Goal: Information Seeking & Learning: Learn about a topic

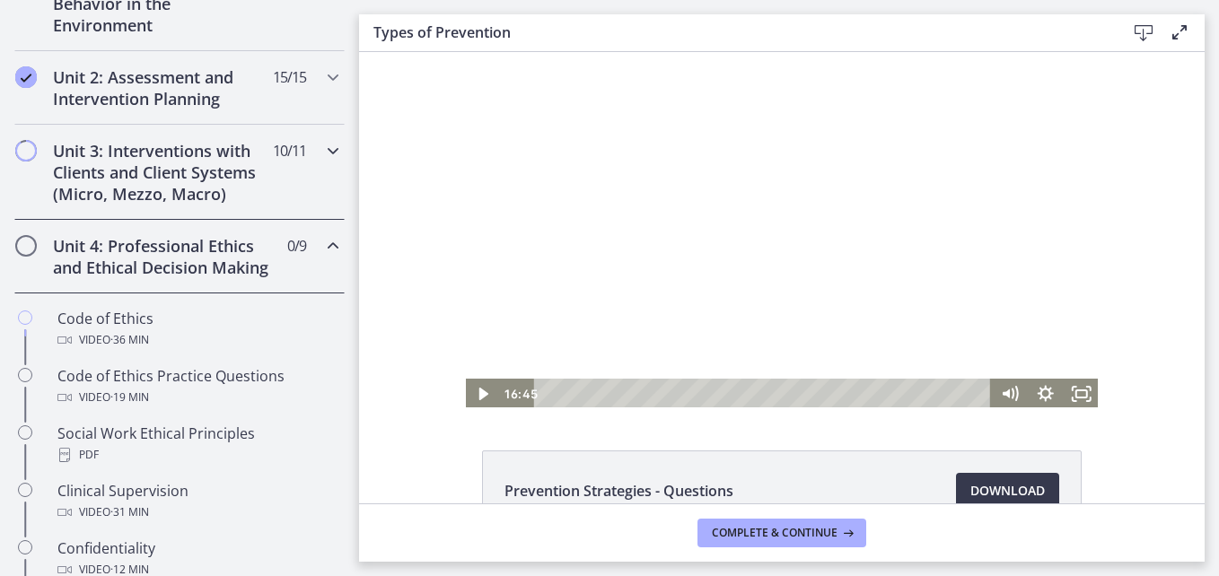
scroll to position [545, 0]
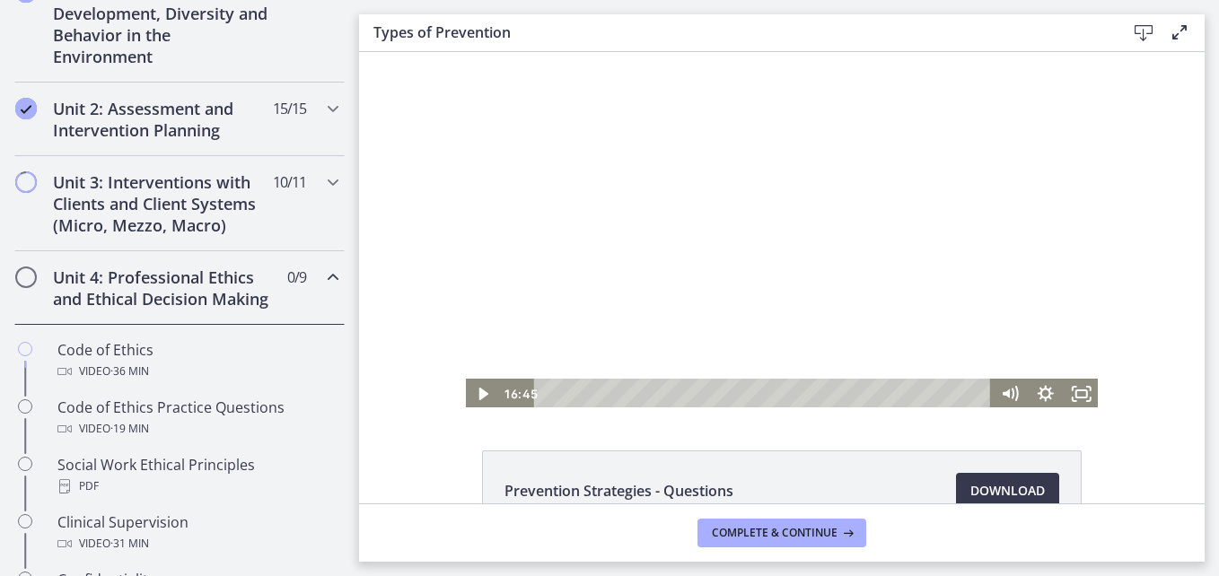
click at [238, 310] on h2 "Unit 4: Professional Ethics and Ethical Decision Making" at bounding box center [162, 288] width 219 height 43
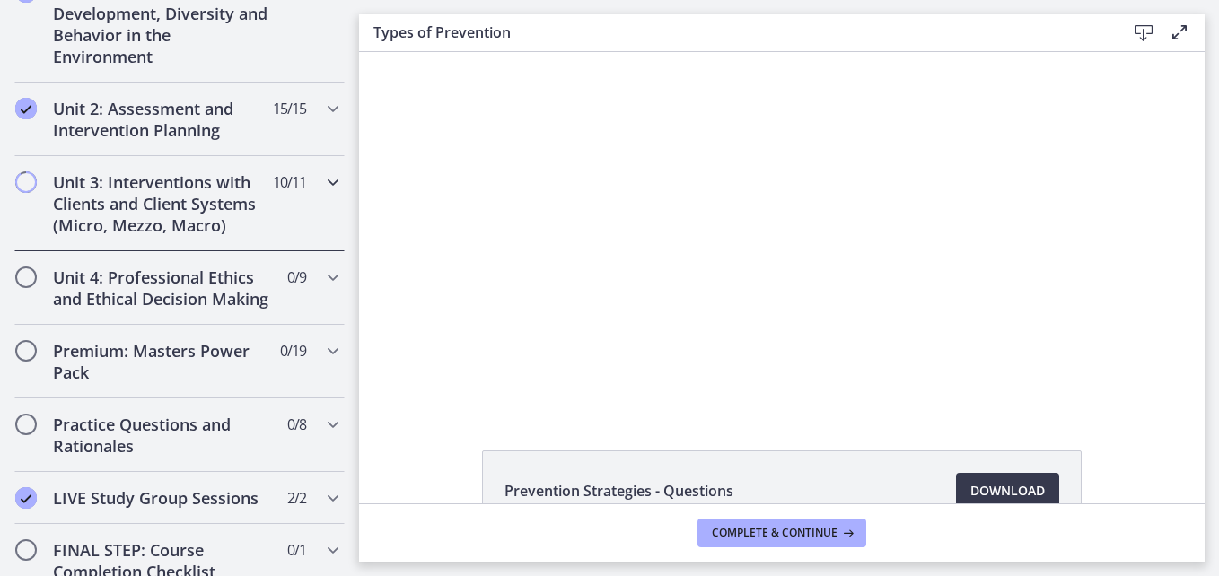
click at [304, 197] on div "Unit 3: Interventions with Clients and Client Systems (Micro, Mezzo, Macro) 10 …" at bounding box center [179, 203] width 330 height 95
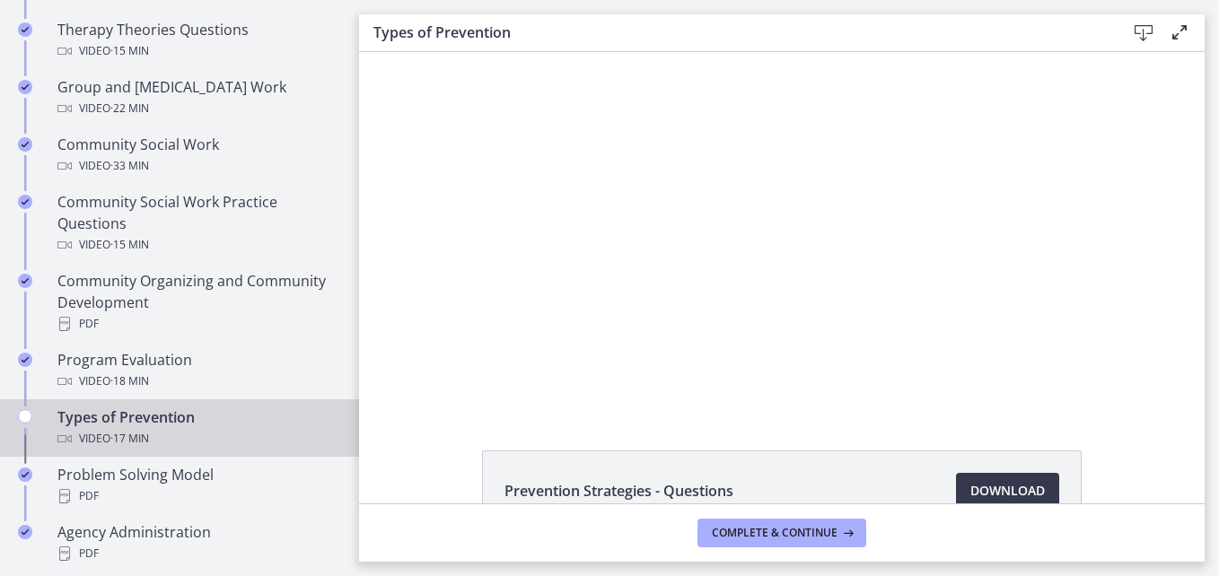
scroll to position [993, 0]
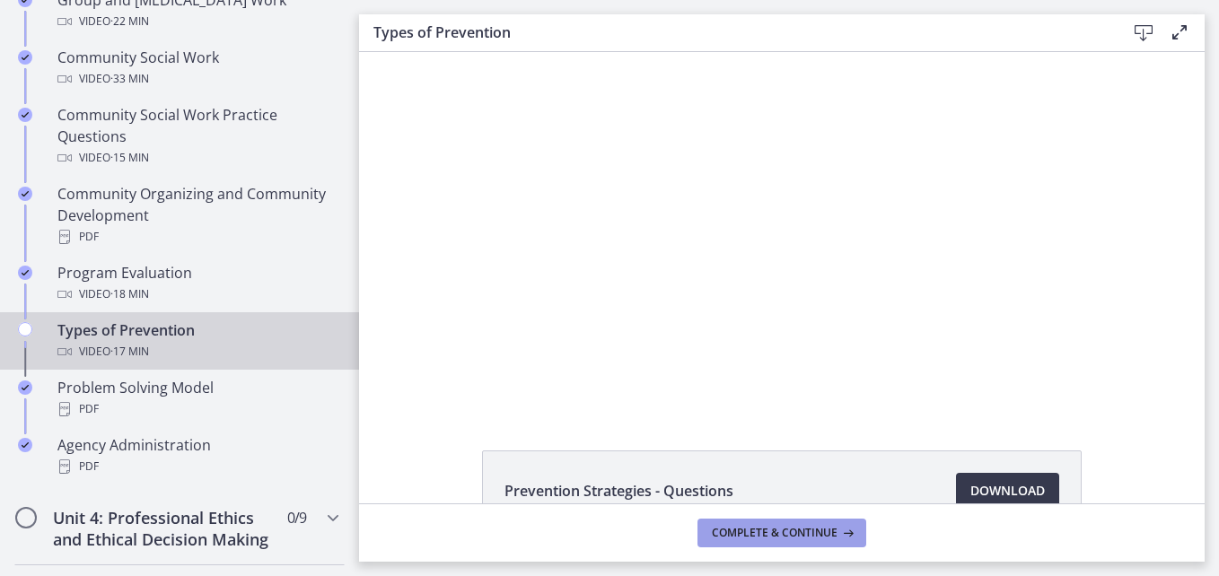
click at [791, 526] on span "Complete & continue" at bounding box center [775, 533] width 126 height 14
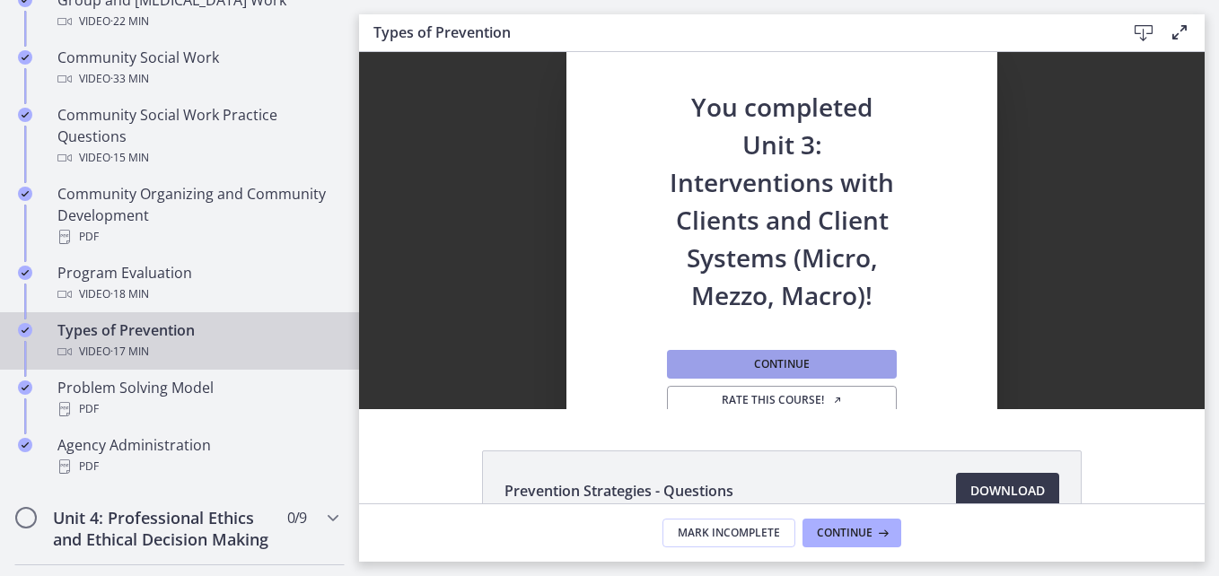
click at [812, 356] on button "Continue" at bounding box center [782, 364] width 230 height 29
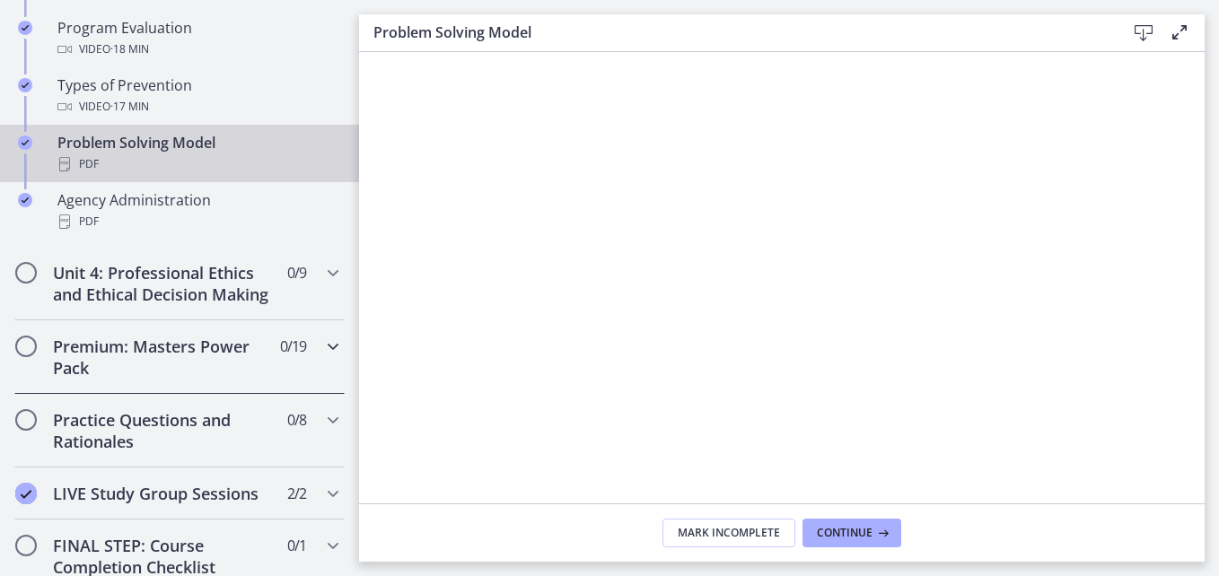
scroll to position [1263, 0]
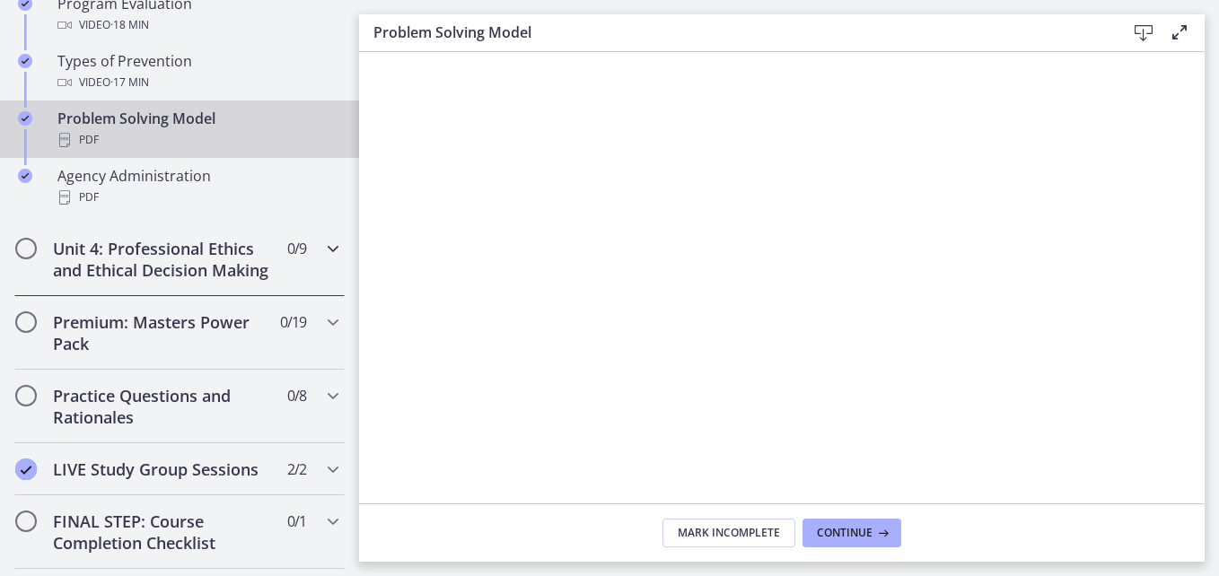
click at [226, 281] on h2 "Unit 4: Professional Ethics and Ethical Decision Making" at bounding box center [162, 259] width 219 height 43
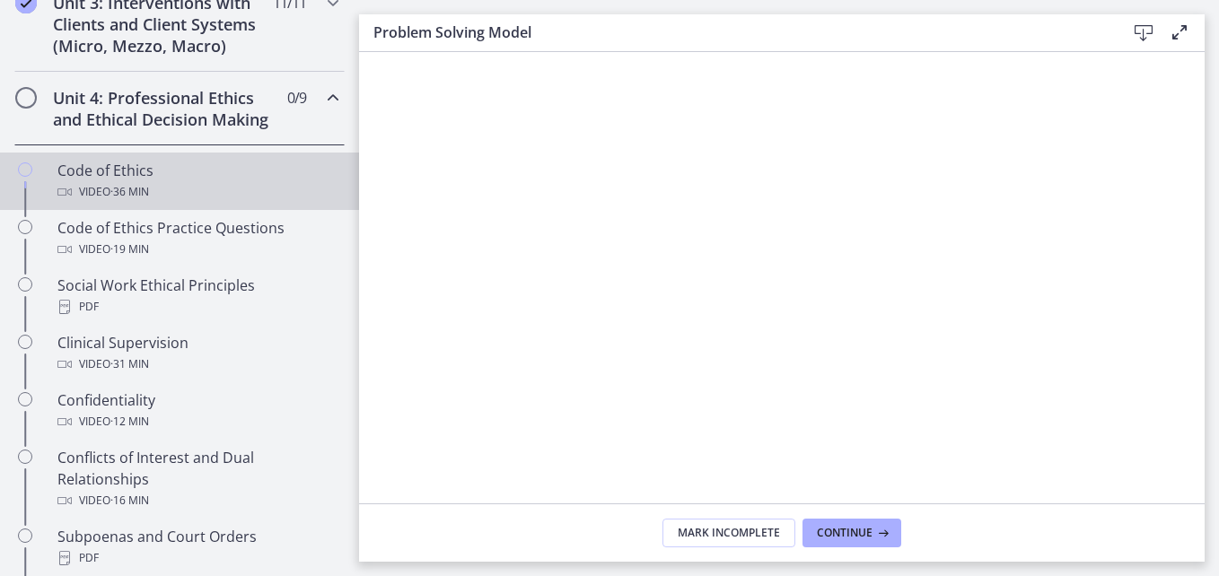
scroll to position [634, 0]
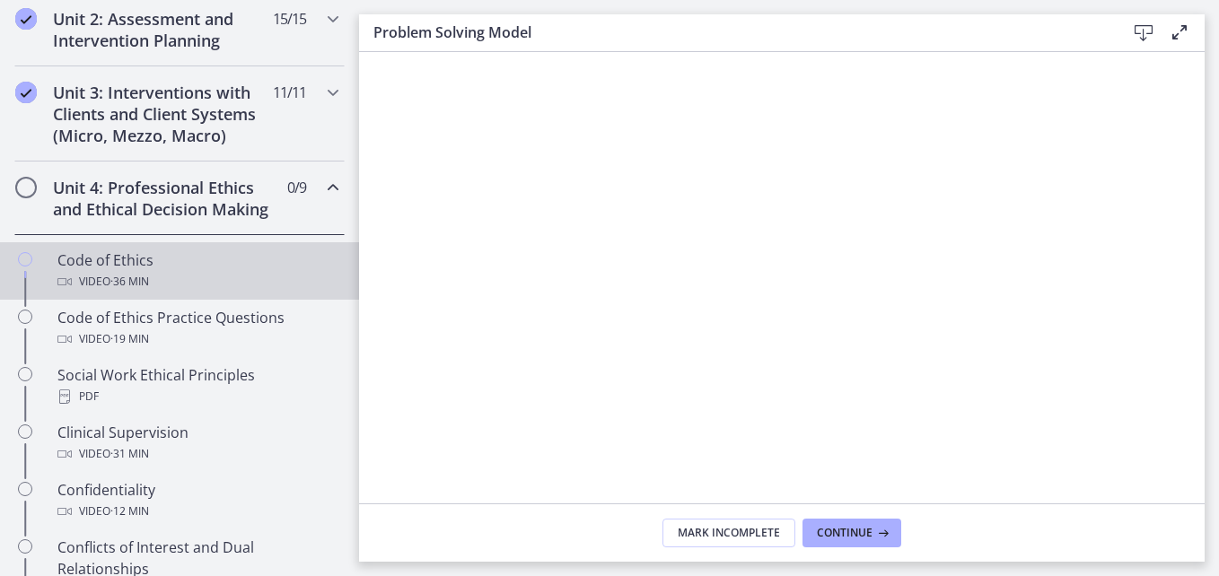
click at [191, 293] on div "Video · 36 min" at bounding box center [197, 282] width 280 height 22
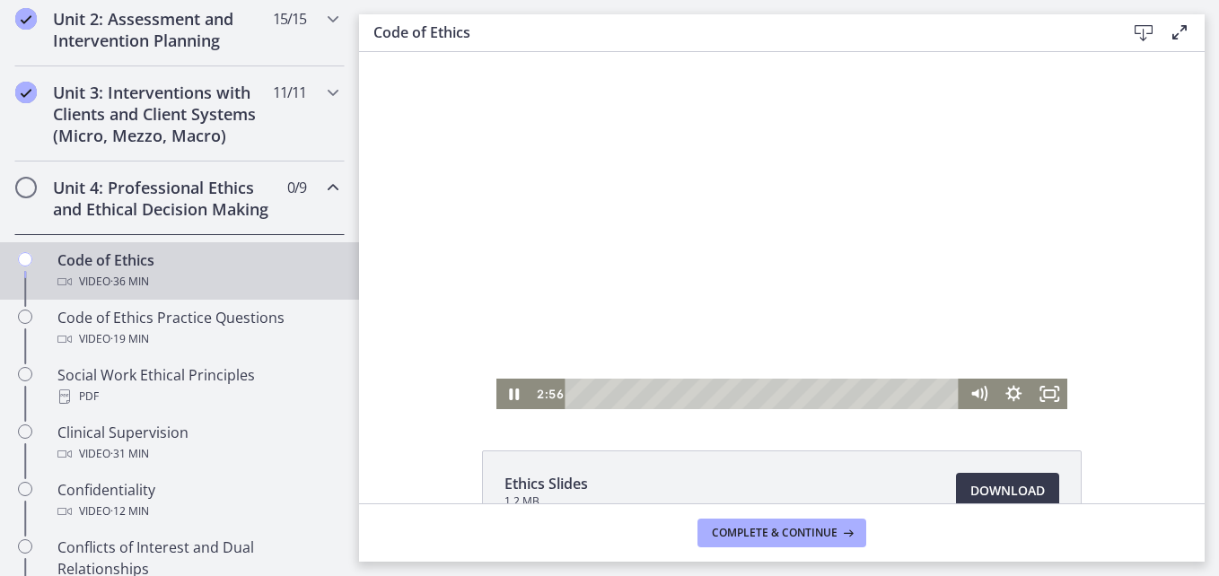
click at [753, 293] on div at bounding box center [782, 230] width 572 height 357
click at [1011, 390] on icon "Show settings menu" at bounding box center [1013, 393] width 19 height 19
click at [1130, 145] on div "Click for sound @keyframes VOLUME_SMALL_WAVE_FLASH { 0% { opacity: 0; } 33% { o…" at bounding box center [781, 230] width 845 height 357
click at [1044, 393] on icon "Fullscreen" at bounding box center [1049, 394] width 43 height 37
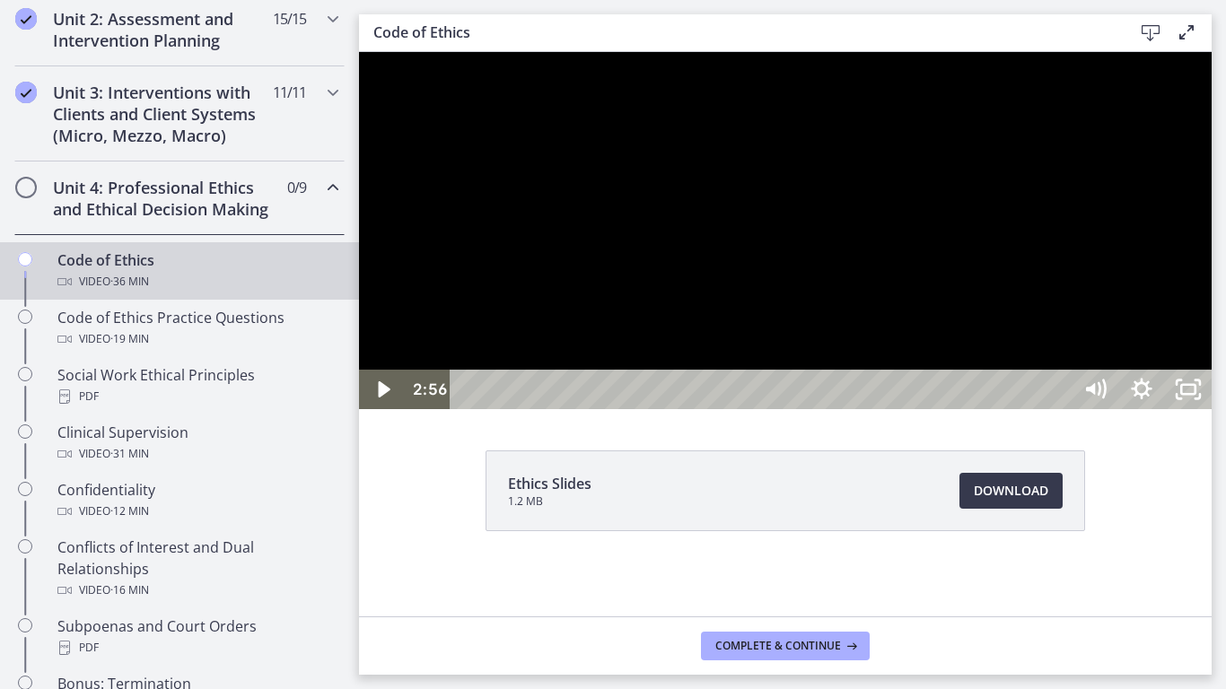
click at [1130, 409] on div at bounding box center [785, 230] width 852 height 357
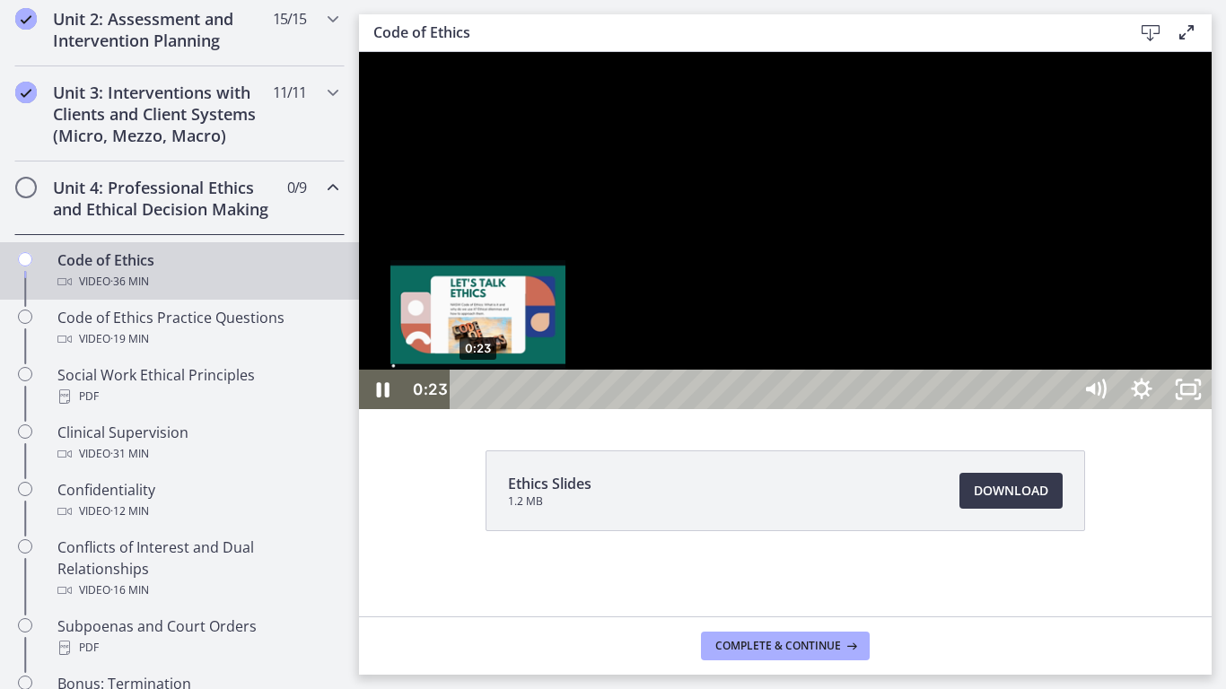
click at [478, 409] on div "0:23" at bounding box center [764, 389] width 593 height 39
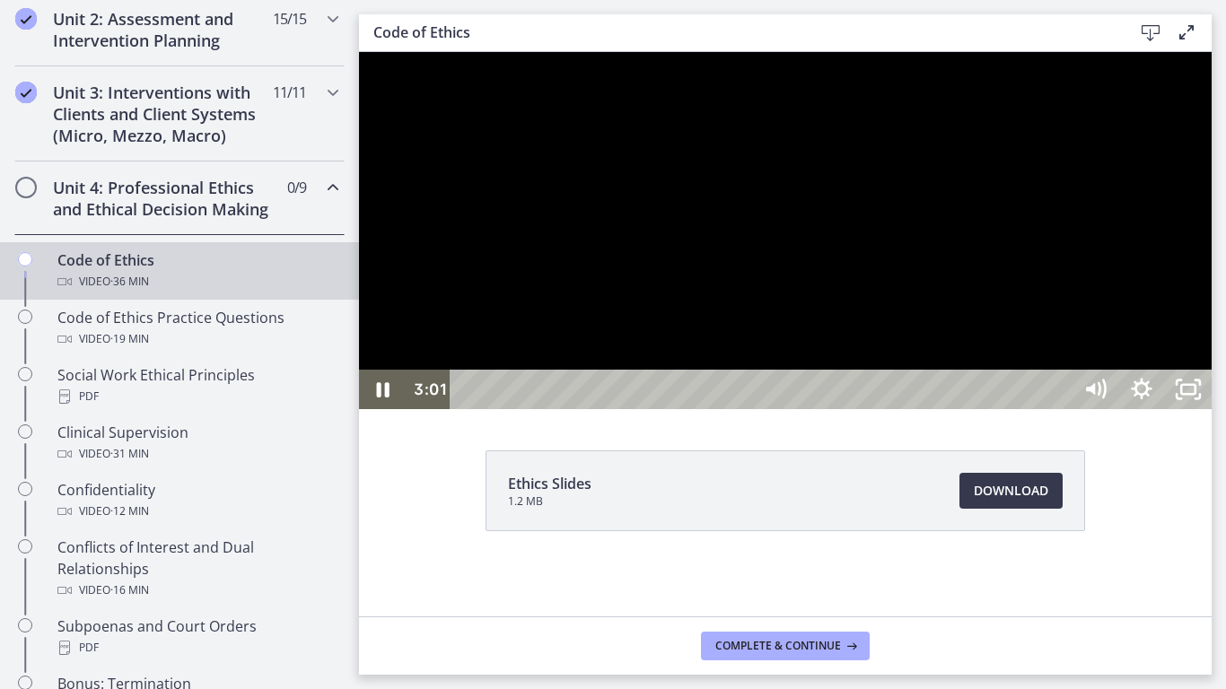
click at [886, 409] on div at bounding box center [785, 230] width 852 height 357
click at [975, 382] on div at bounding box center [785, 230] width 852 height 357
click at [937, 375] on div at bounding box center [785, 230] width 852 height 357
click at [922, 373] on div at bounding box center [785, 230] width 852 height 357
click at [922, 409] on div at bounding box center [785, 230] width 852 height 357
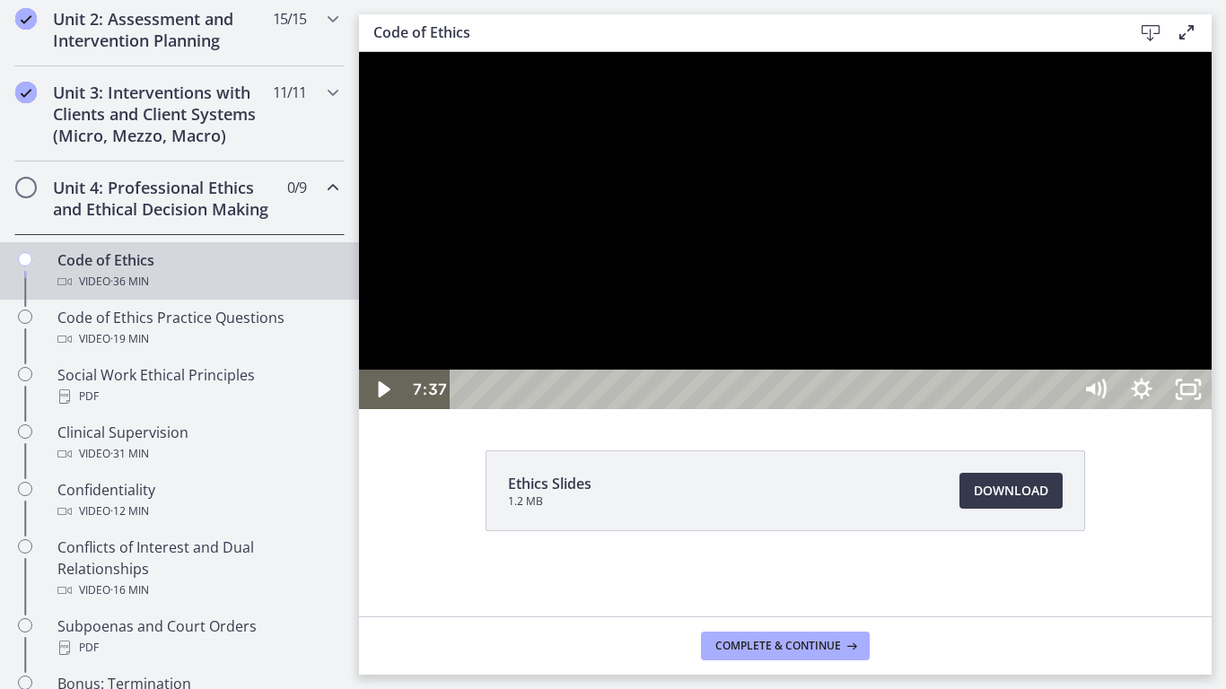
click at [952, 409] on div at bounding box center [785, 230] width 852 height 357
click at [812, 409] on div at bounding box center [785, 230] width 852 height 357
click at [774, 397] on div at bounding box center [785, 230] width 852 height 357
click at [898, 389] on div at bounding box center [785, 230] width 852 height 357
click at [961, 345] on div at bounding box center [785, 230] width 852 height 357
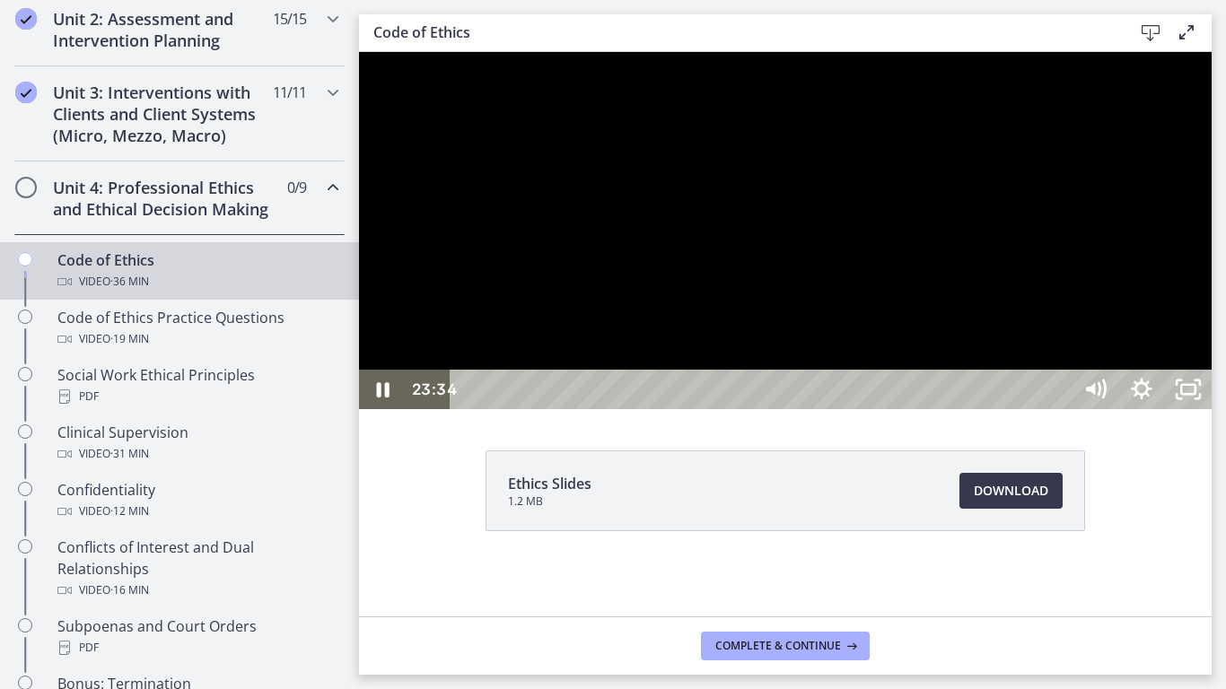
click at [1019, 409] on div at bounding box center [785, 230] width 852 height 357
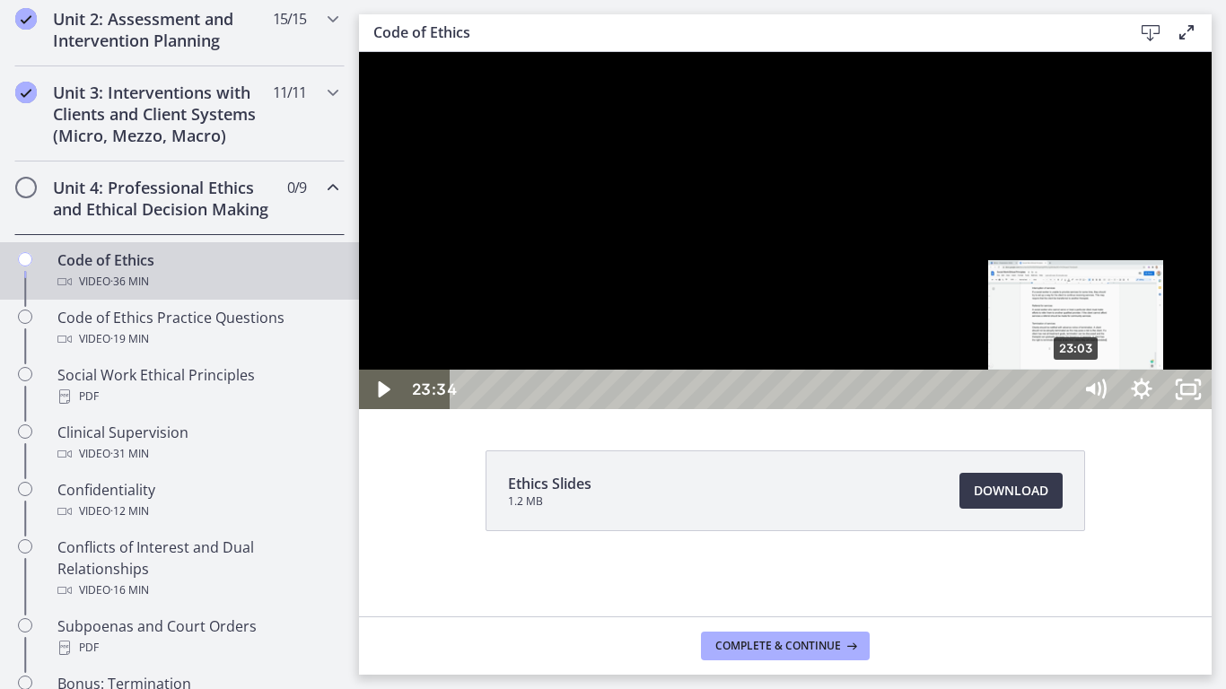
click at [1061, 409] on div "23:03" at bounding box center [764, 389] width 593 height 39
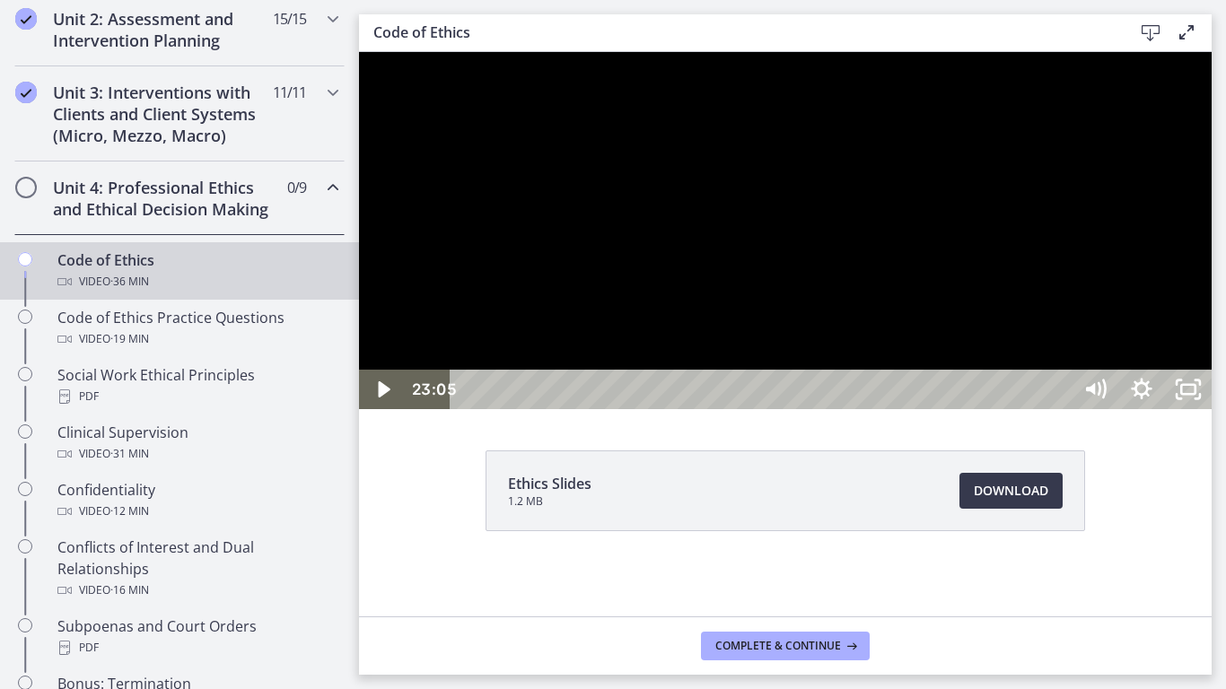
click at [996, 409] on div at bounding box center [785, 230] width 852 height 357
click at [1211, 398] on div at bounding box center [785, 230] width 852 height 357
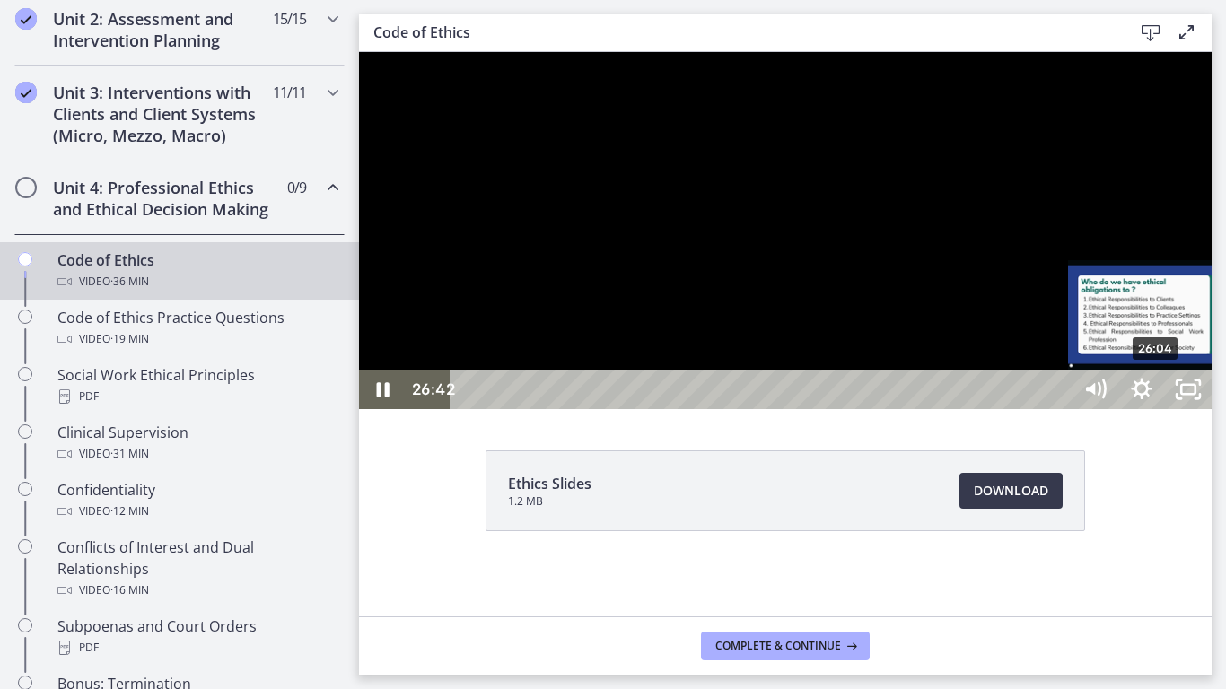
click at [1061, 409] on div "26:04" at bounding box center [764, 389] width 593 height 39
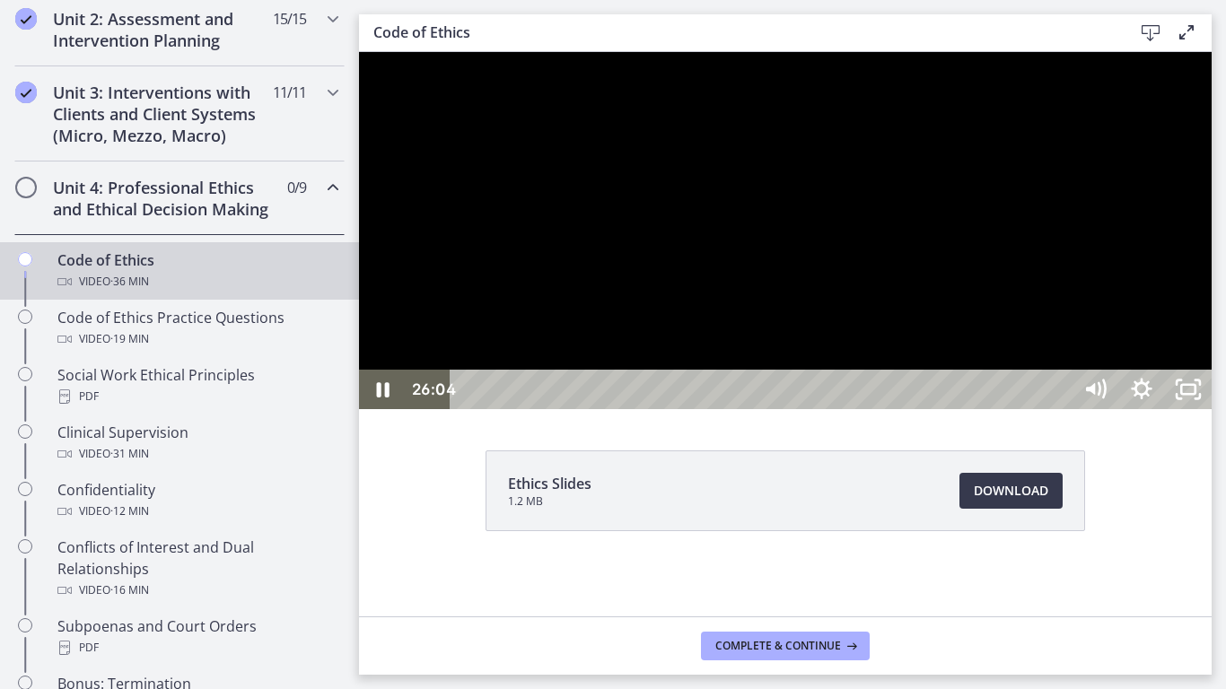
click at [1185, 409] on div at bounding box center [785, 230] width 852 height 357
click at [1040, 409] on div at bounding box center [785, 230] width 852 height 357
click at [977, 354] on div at bounding box center [785, 230] width 852 height 357
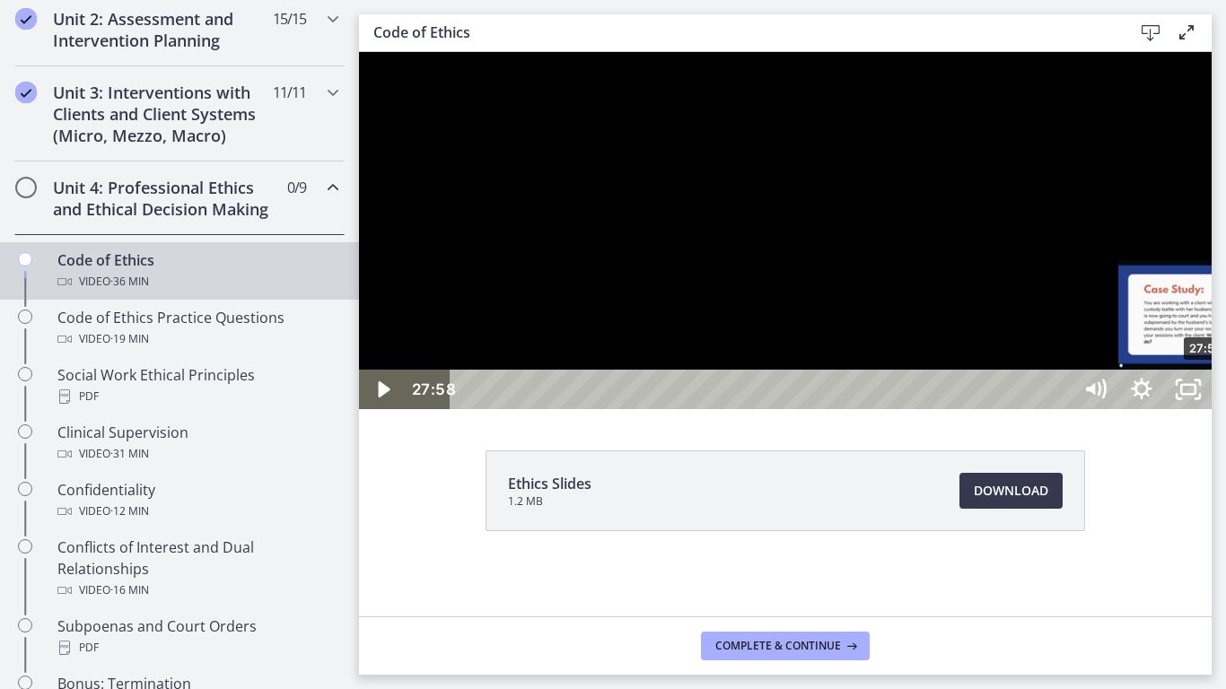
click at [1061, 409] on div "27:58" at bounding box center [764, 389] width 593 height 39
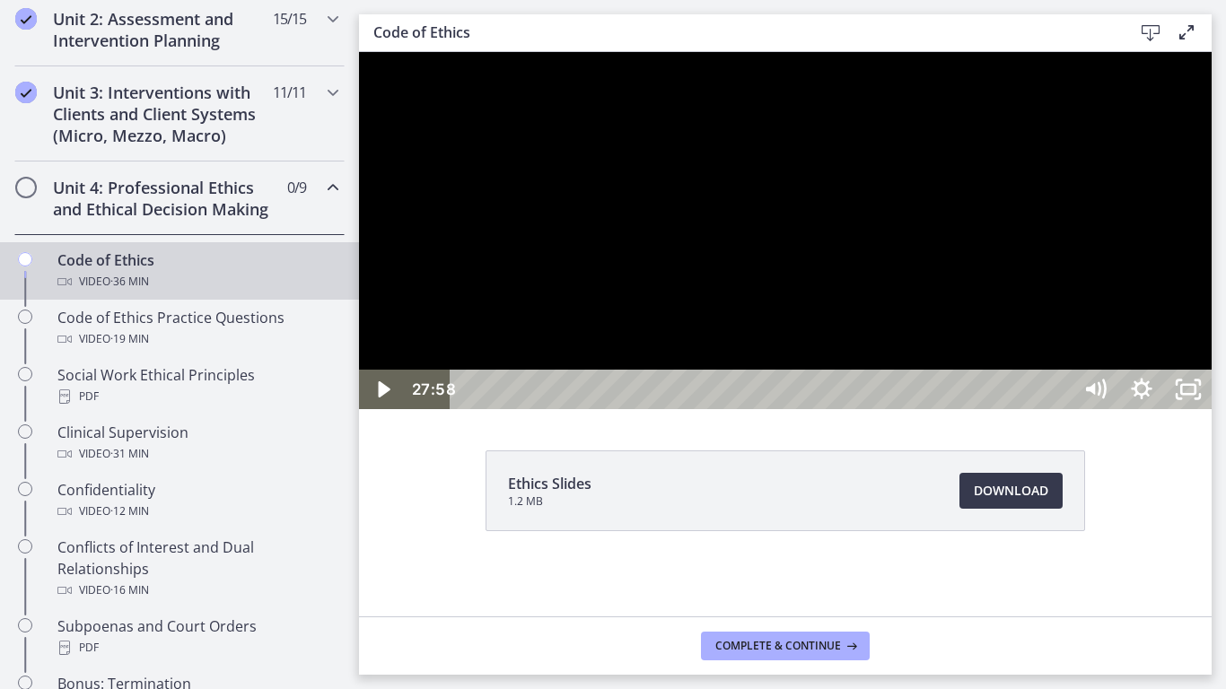
click at [1211, 409] on div at bounding box center [785, 230] width 852 height 357
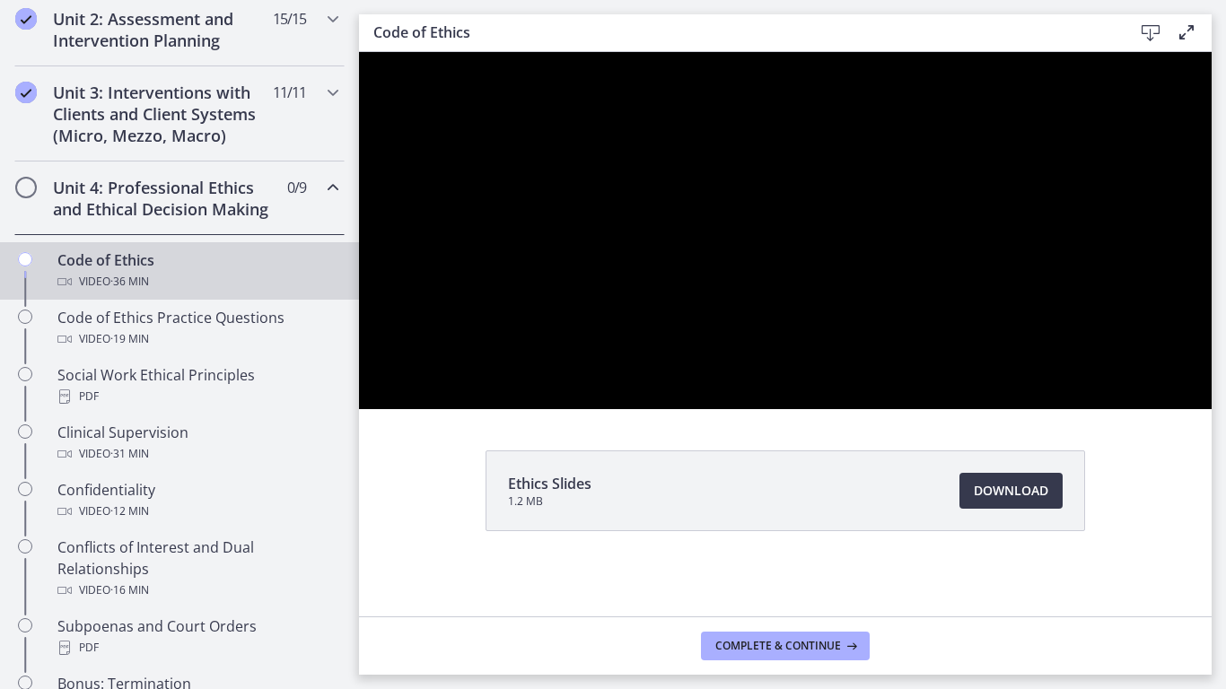
click at [359, 52] on button "Pause: cbe64g9t4o1cl02sihb0.mp4" at bounding box center [359, 52] width 1 height 1
click at [359, 52] on button "Play Video: cbe64g9t4o1cl02sihb0.mp4" at bounding box center [359, 52] width 1 height 1
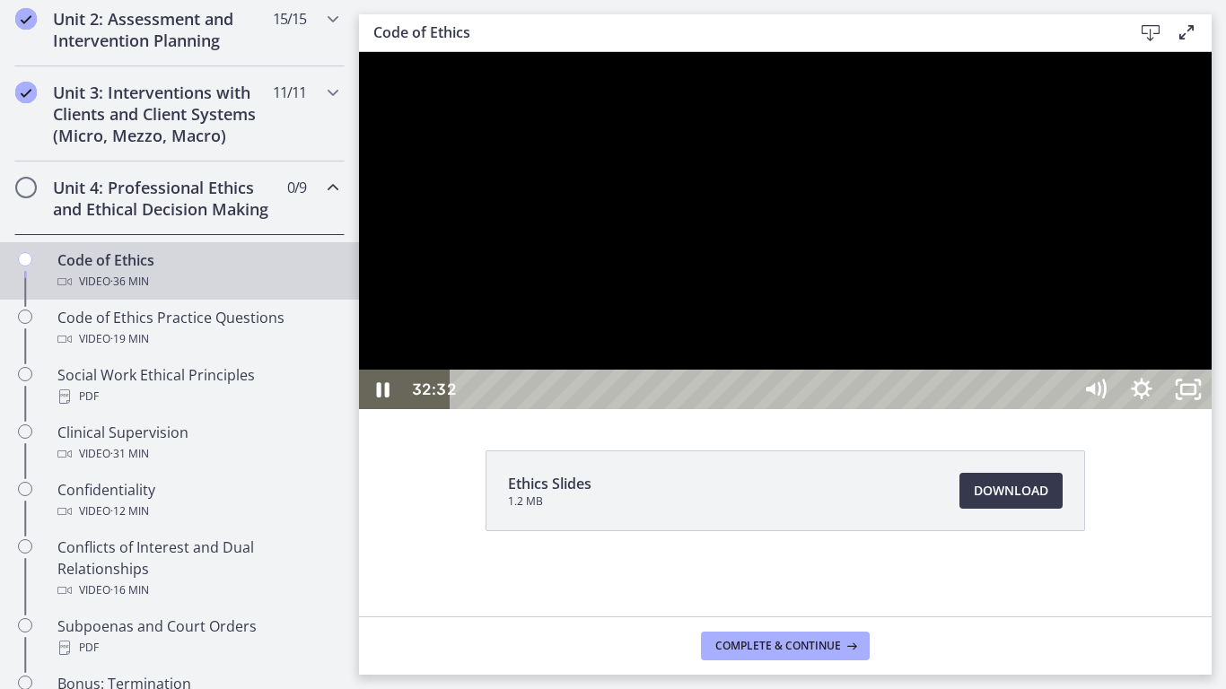
click at [1148, 409] on div at bounding box center [785, 230] width 852 height 357
click at [1131, 409] on div at bounding box center [785, 230] width 852 height 357
click at [1211, 409] on div at bounding box center [785, 230] width 852 height 357
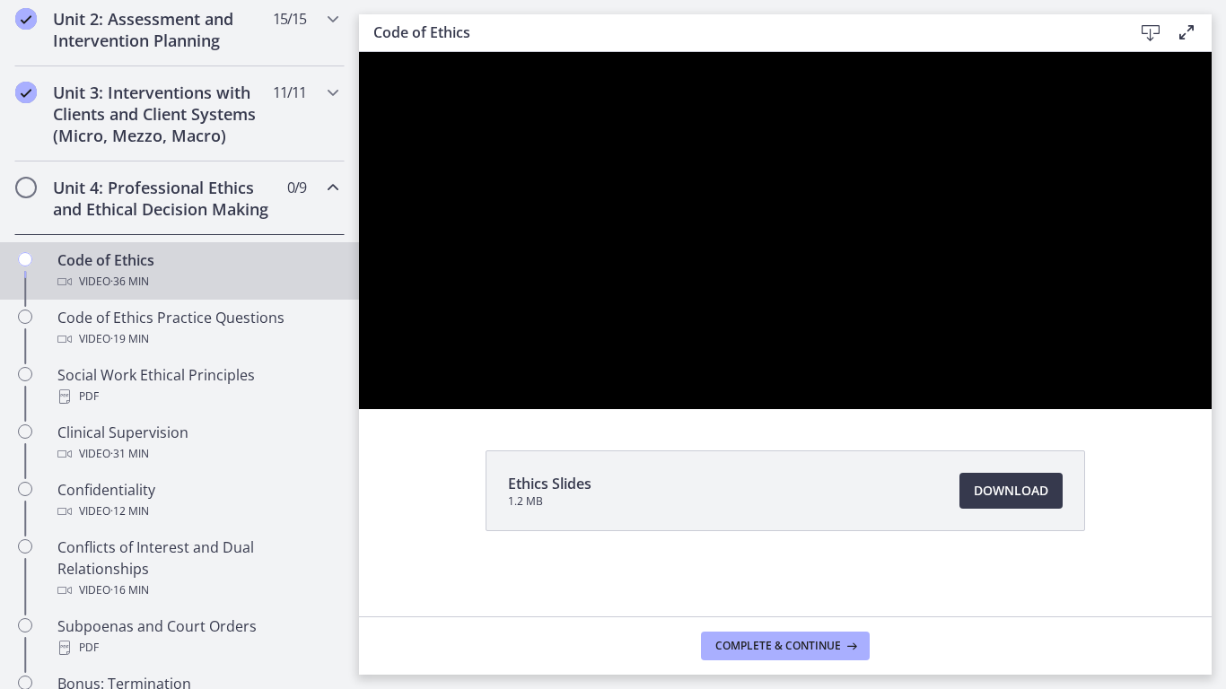
click at [1211, 409] on div at bounding box center [785, 230] width 852 height 357
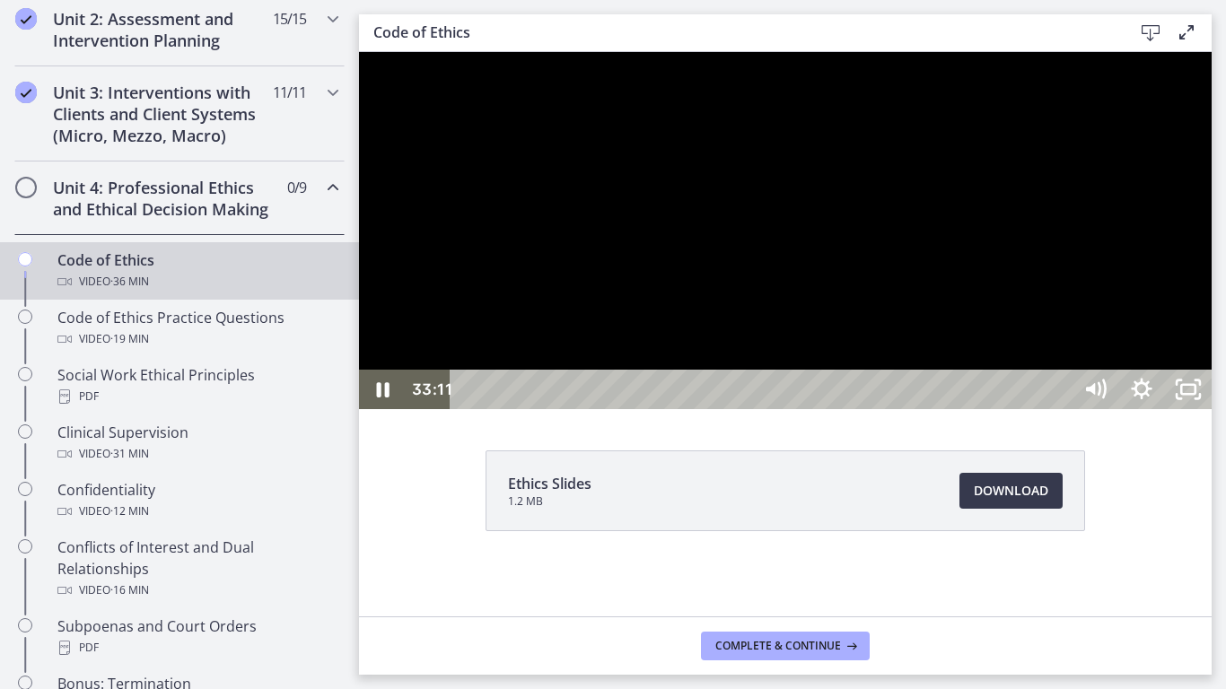
click at [1064, 379] on div at bounding box center [785, 230] width 852 height 357
click at [1118, 390] on div at bounding box center [785, 230] width 852 height 357
click at [1211, 409] on icon "Unfullscreen" at bounding box center [1188, 389] width 47 height 39
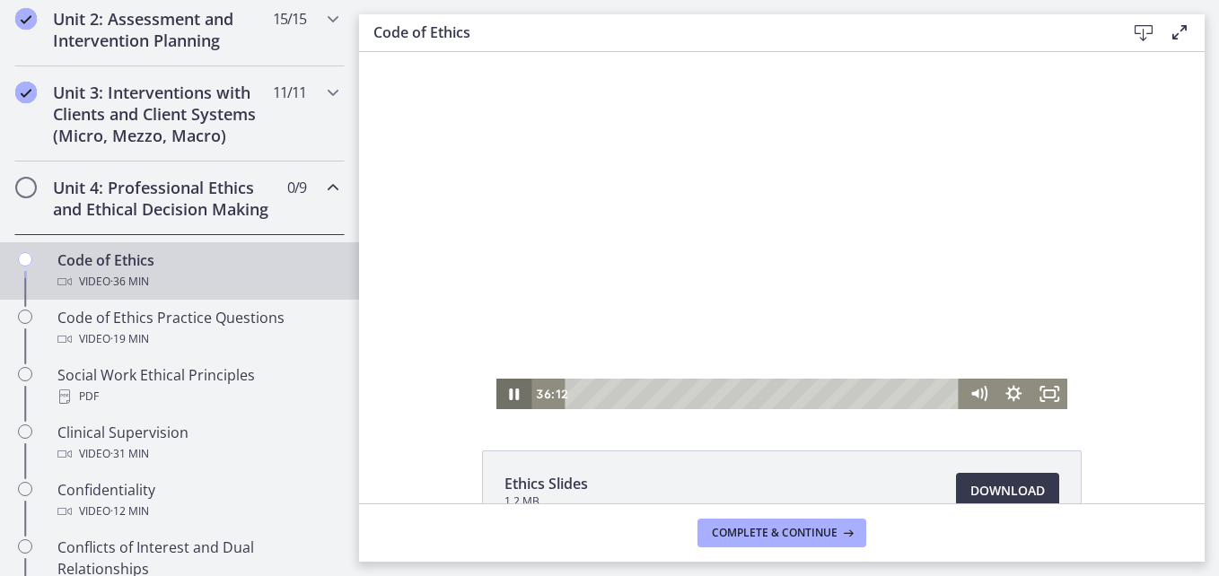
click at [511, 395] on icon "Pause" at bounding box center [515, 395] width 10 height 12
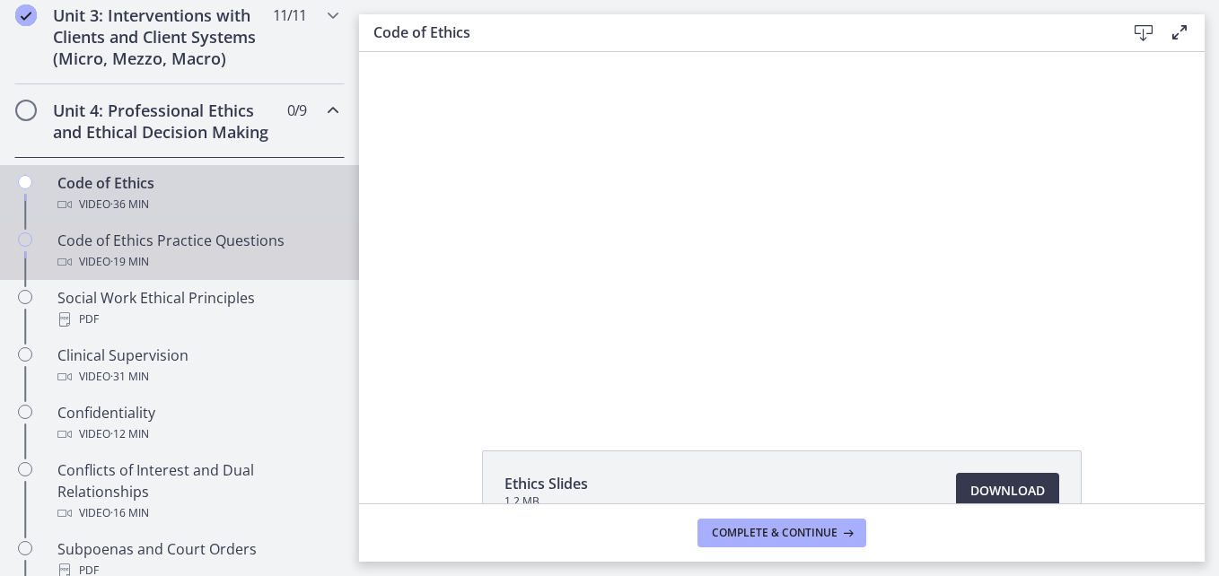
scroll to position [724, 0]
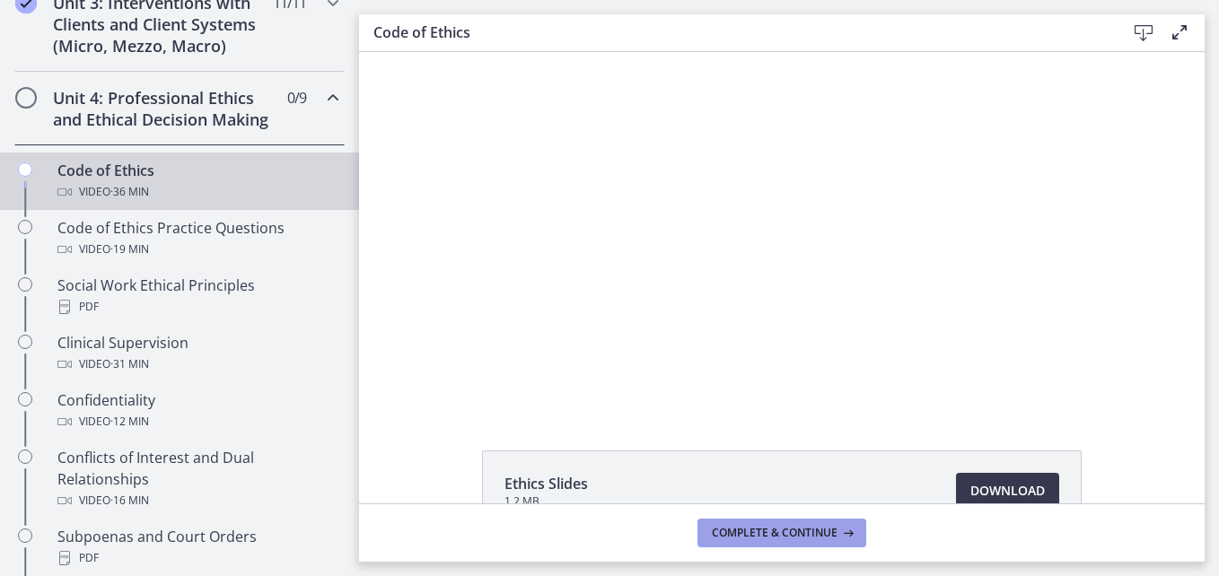
click at [801, 537] on span "Complete & continue" at bounding box center [775, 533] width 126 height 14
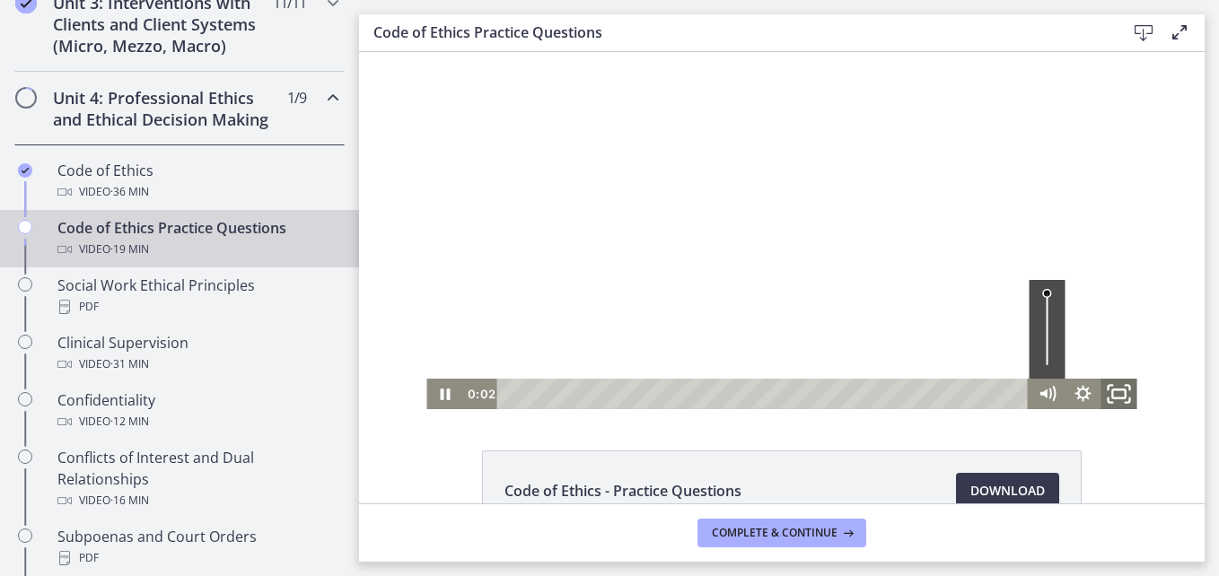
click at [1126, 396] on icon "Fullscreen" at bounding box center [1118, 394] width 43 height 37
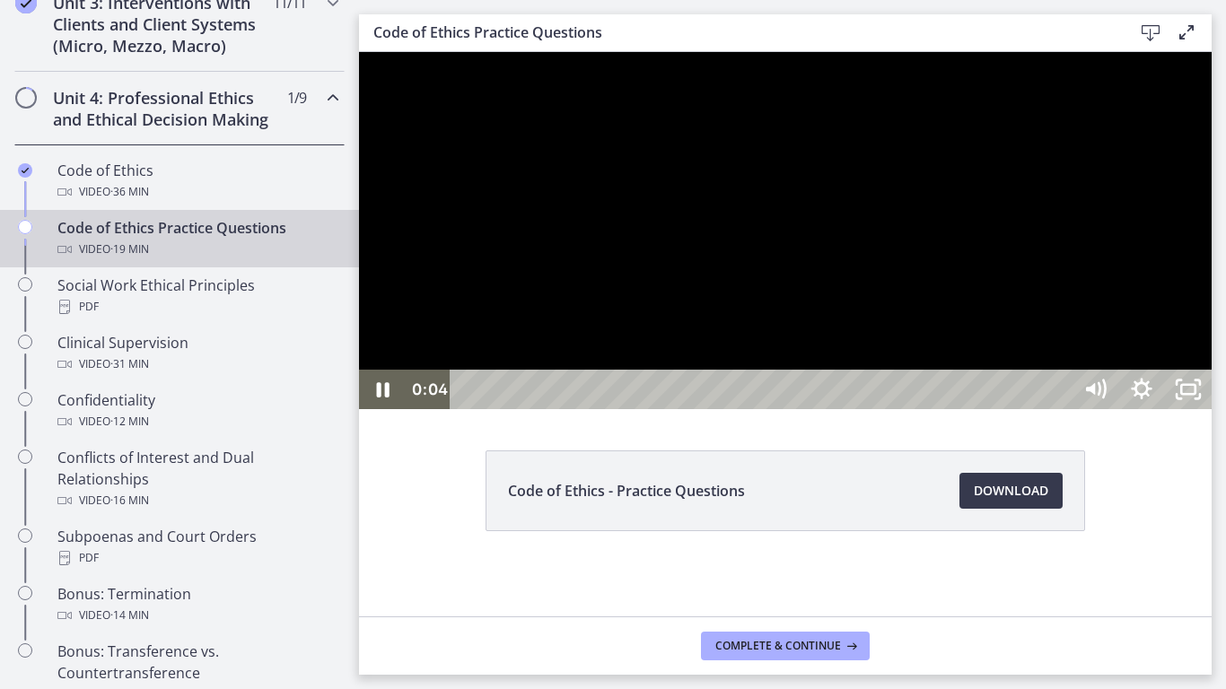
click at [943, 409] on div at bounding box center [785, 230] width 852 height 357
click at [713, 392] on div at bounding box center [785, 230] width 852 height 357
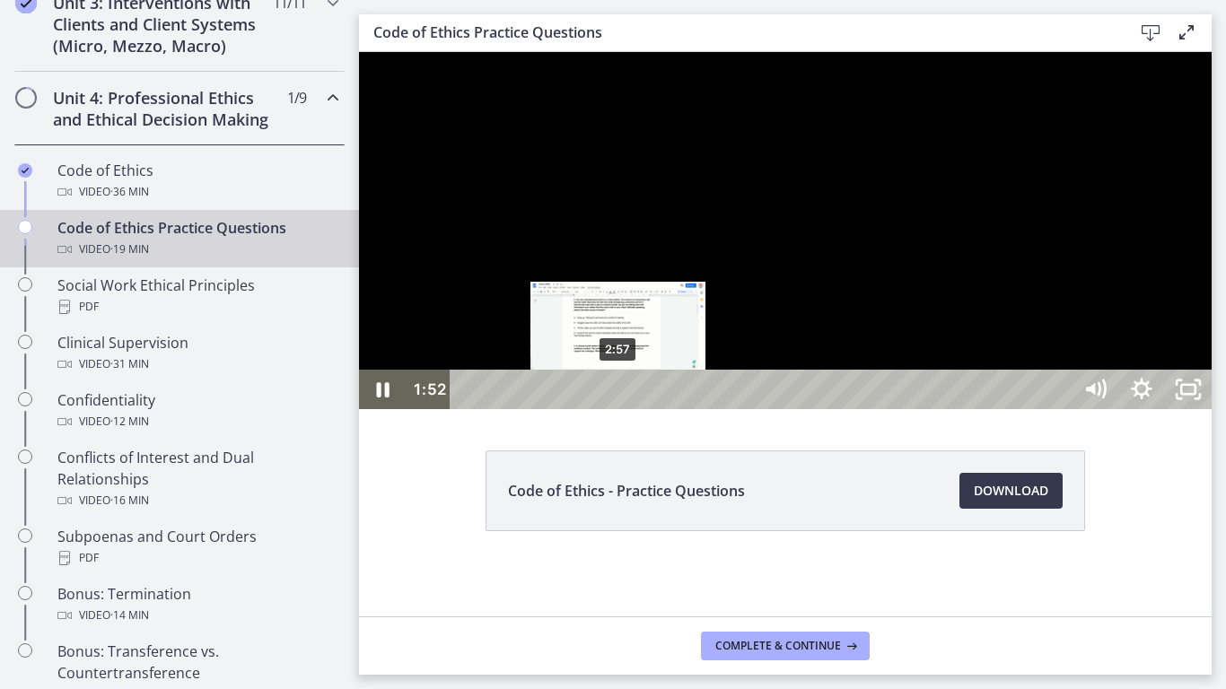
click at [620, 409] on div "2:57" at bounding box center [764, 389] width 593 height 39
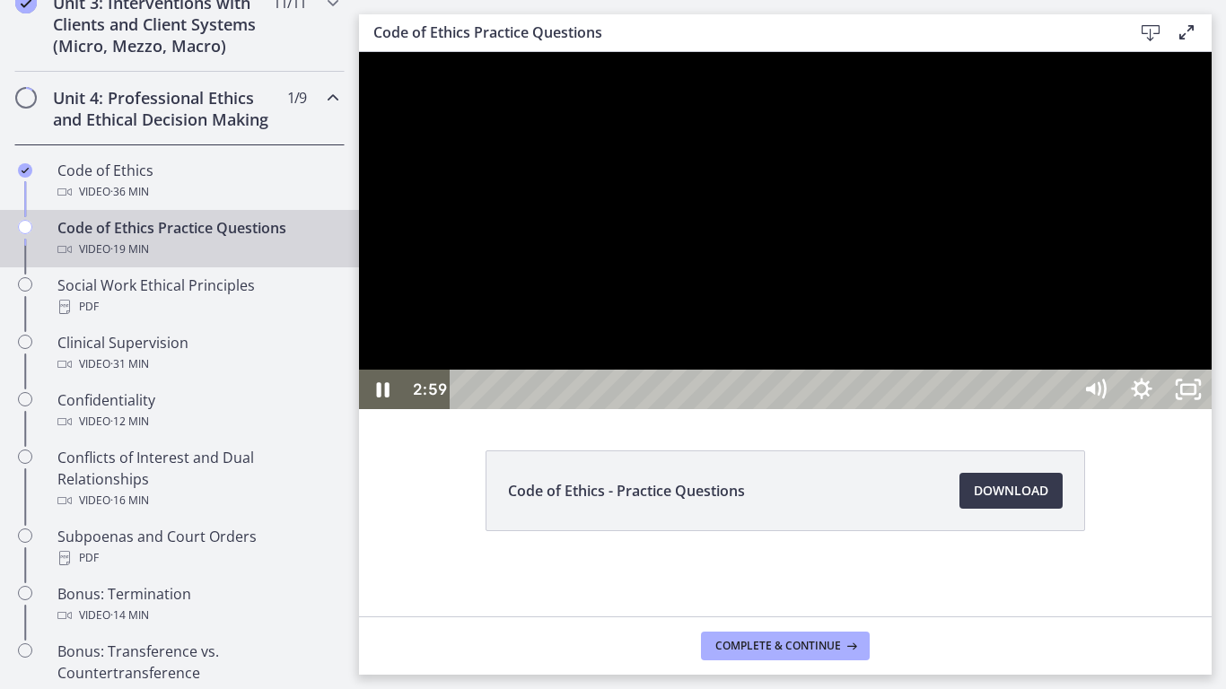
click at [658, 409] on div at bounding box center [785, 230] width 852 height 357
click at [657, 409] on div at bounding box center [785, 230] width 852 height 357
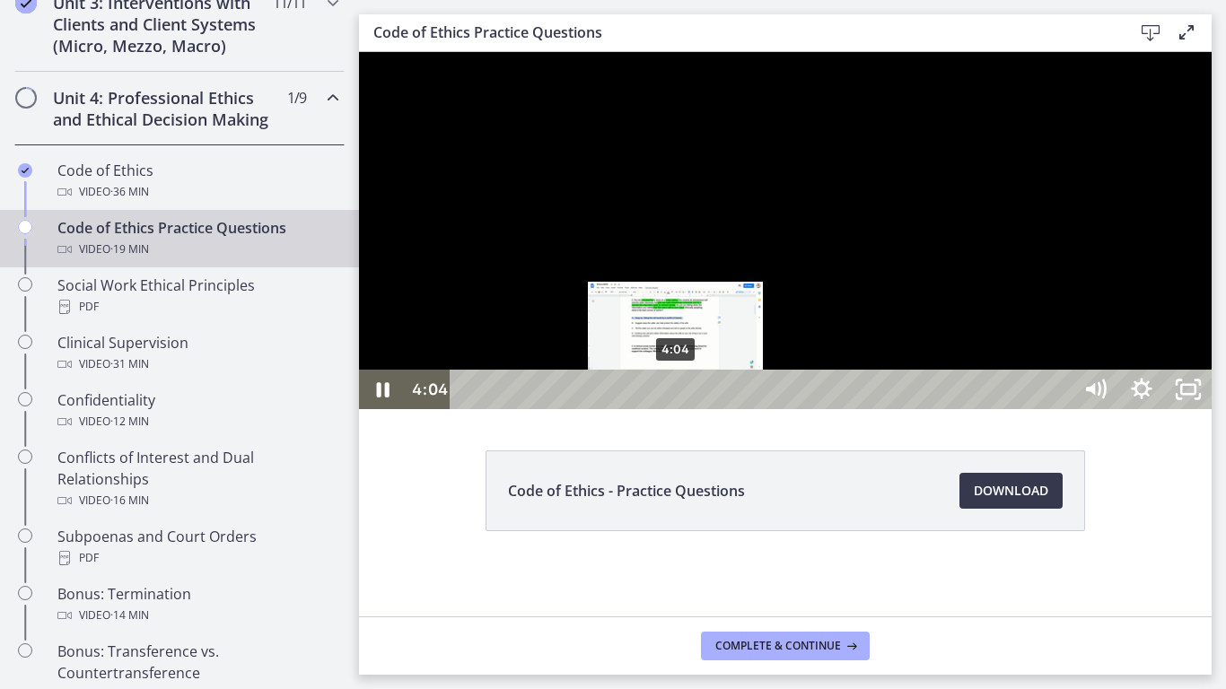
click at [677, 409] on div "4:04" at bounding box center [764, 389] width 593 height 39
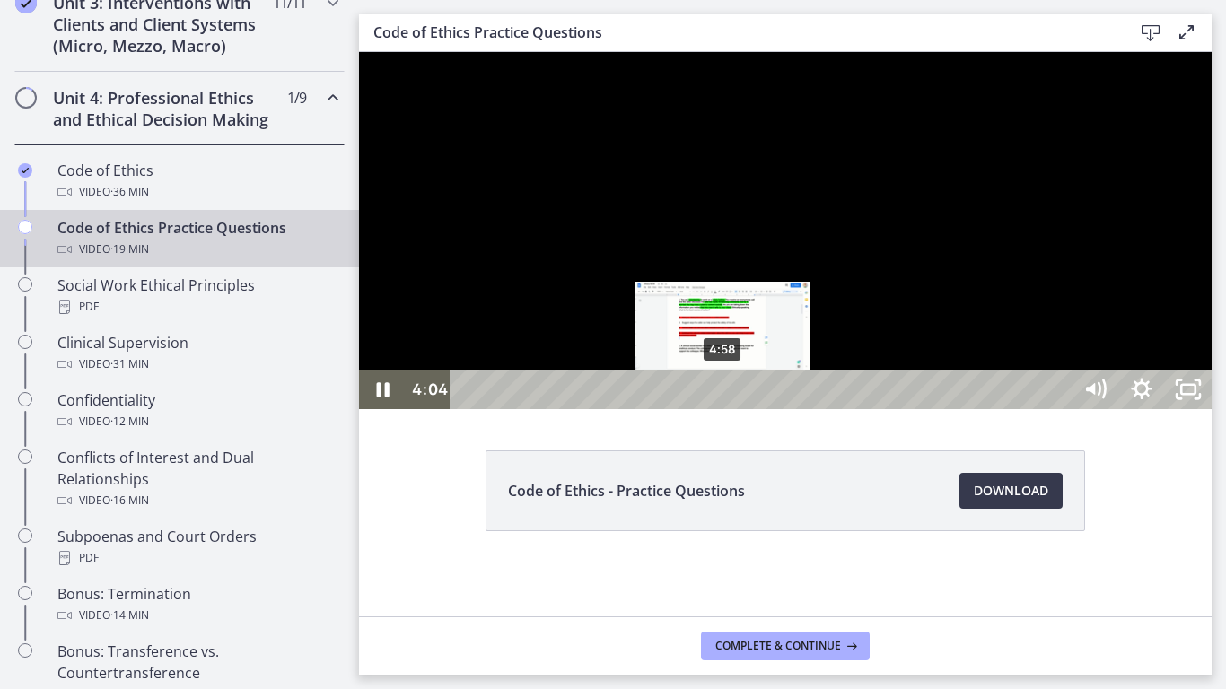
click at [723, 409] on div "4:58" at bounding box center [764, 389] width 593 height 39
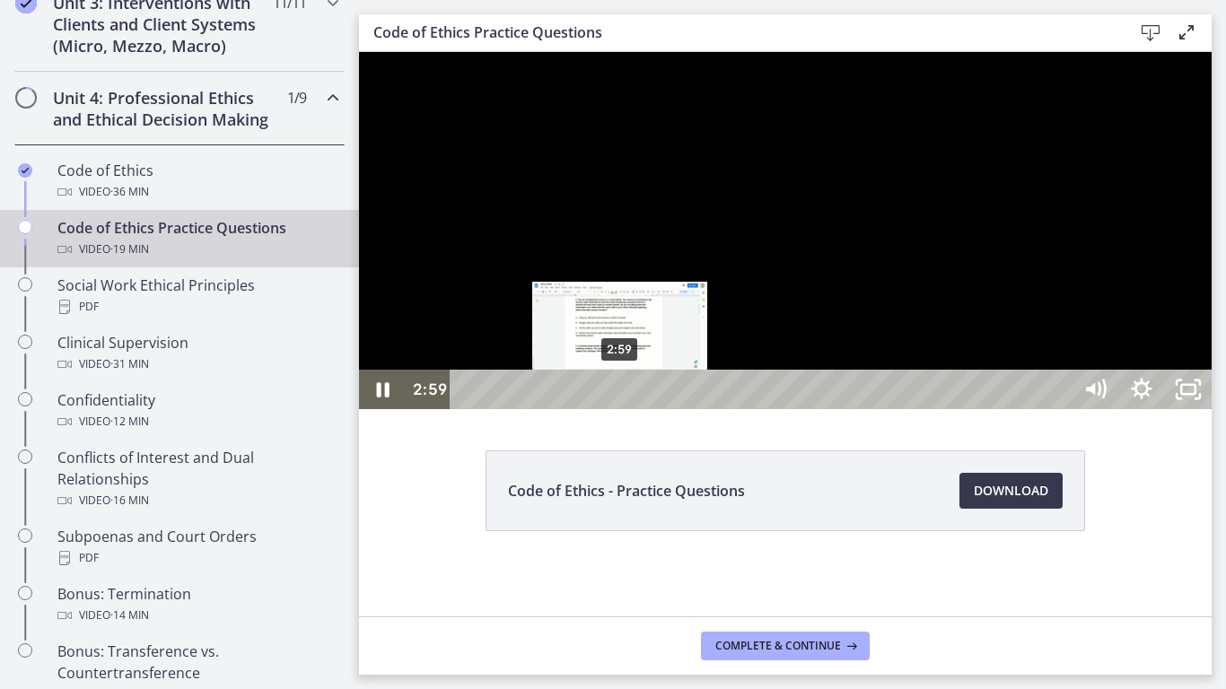
click at [621, 409] on div "2:59" at bounding box center [764, 389] width 593 height 39
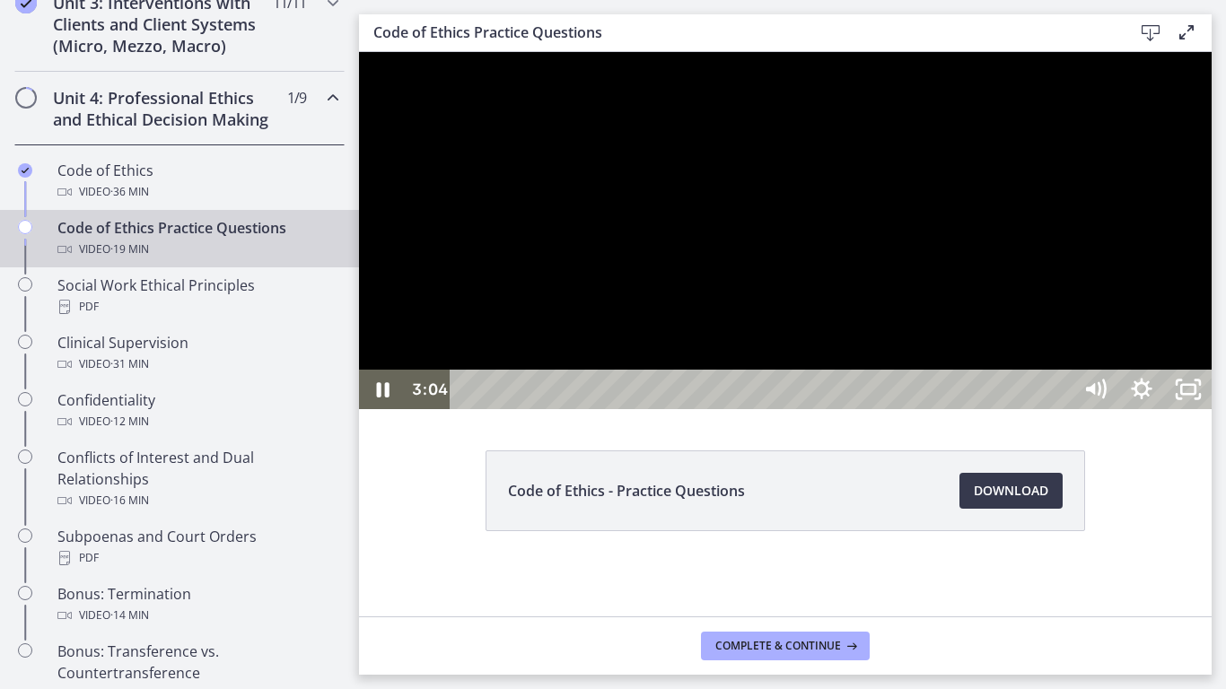
click at [742, 409] on div at bounding box center [785, 230] width 852 height 357
click at [809, 409] on div at bounding box center [785, 230] width 852 height 357
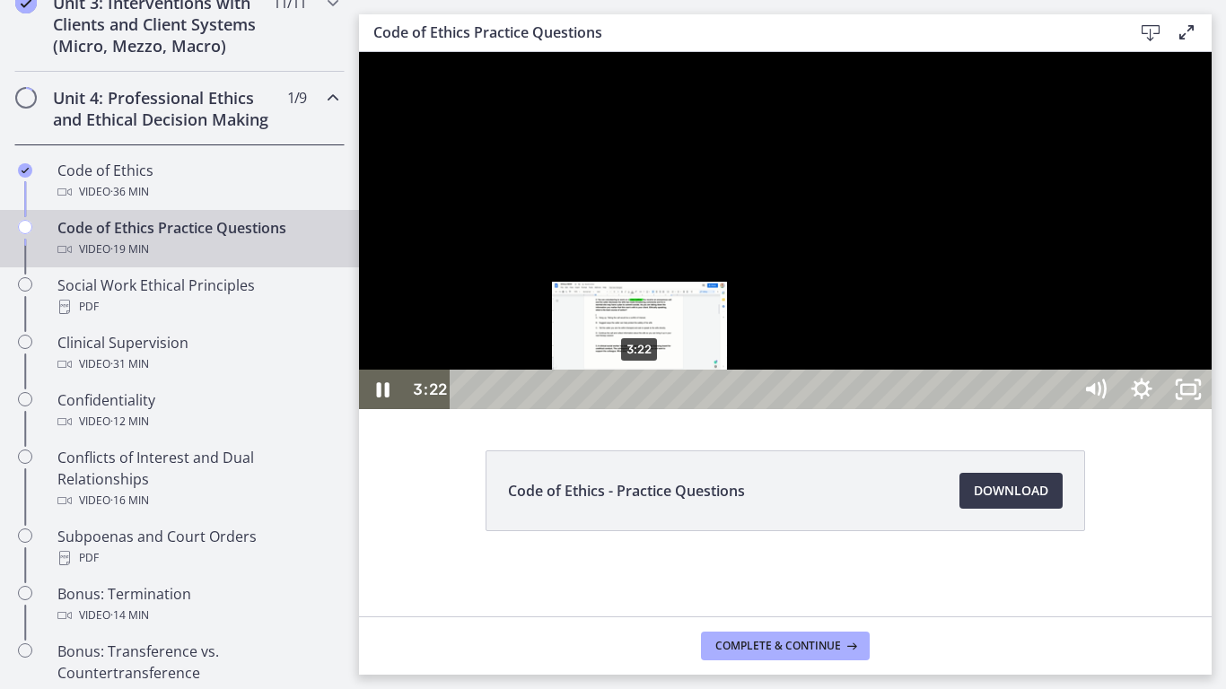
click at [641, 409] on div "3:22" at bounding box center [764, 389] width 593 height 39
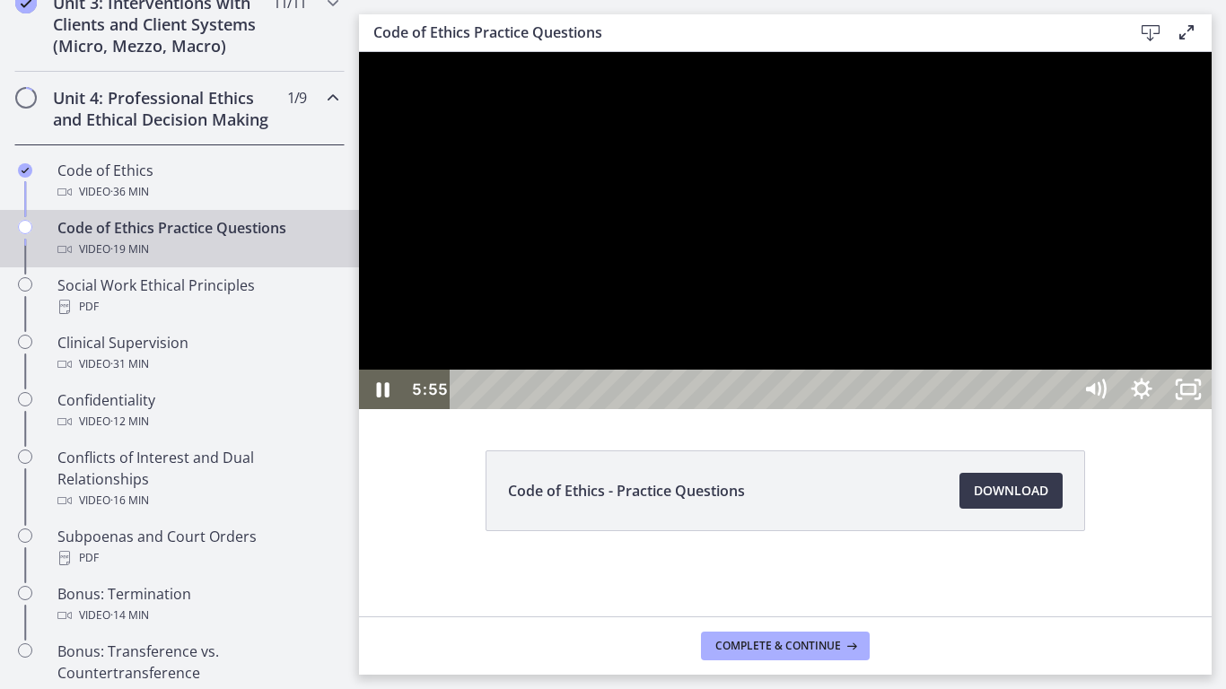
click at [881, 409] on div at bounding box center [785, 230] width 852 height 357
click at [847, 409] on div at bounding box center [785, 230] width 852 height 357
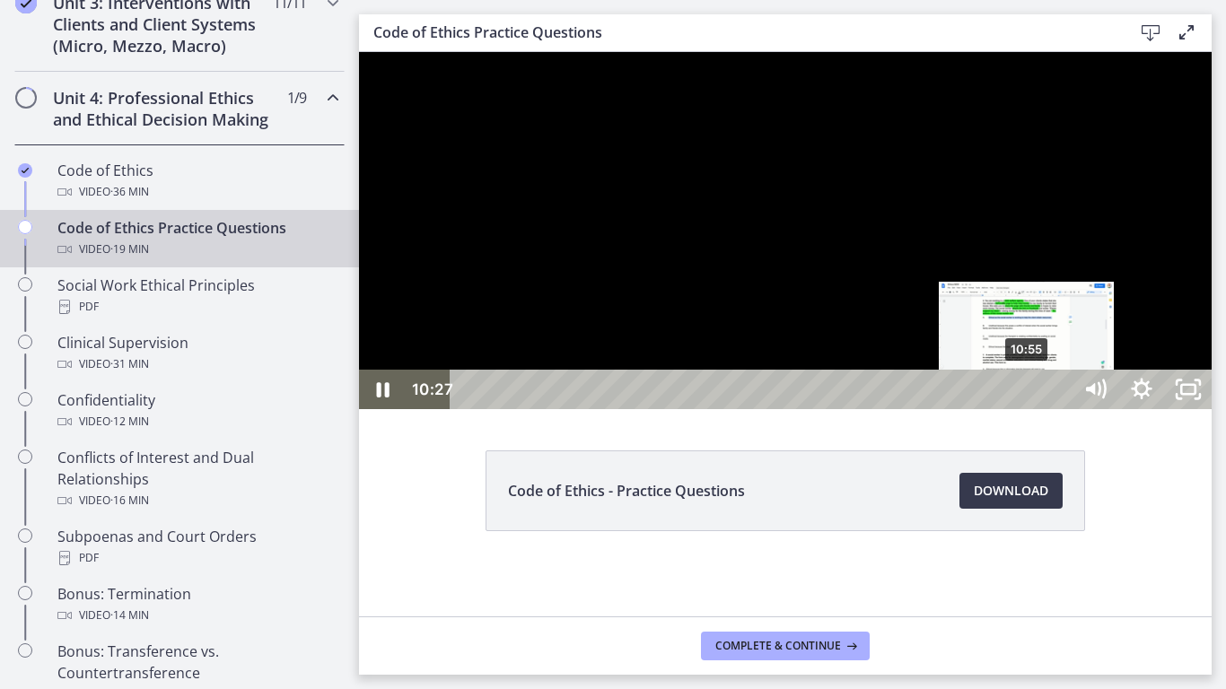
click at [1028, 409] on div "10:55" at bounding box center [764, 389] width 593 height 39
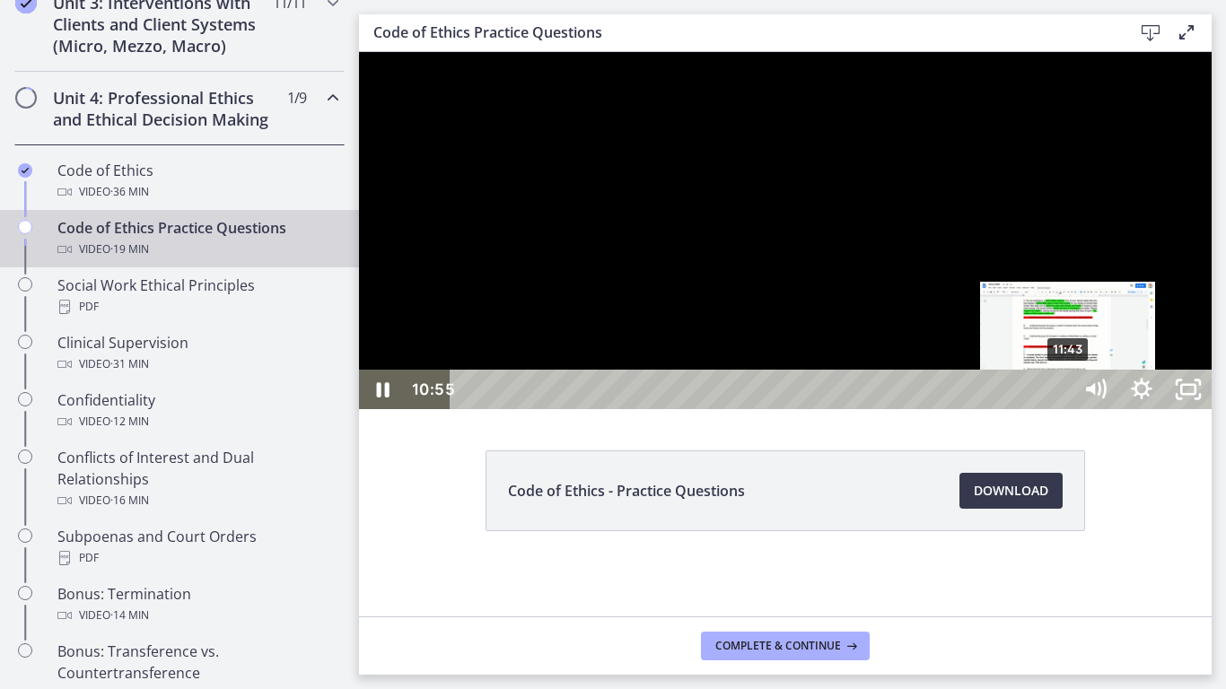
click at [1061, 409] on div "11:43" at bounding box center [764, 389] width 593 height 39
click at [1061, 409] on div "11:59" at bounding box center [764, 389] width 593 height 39
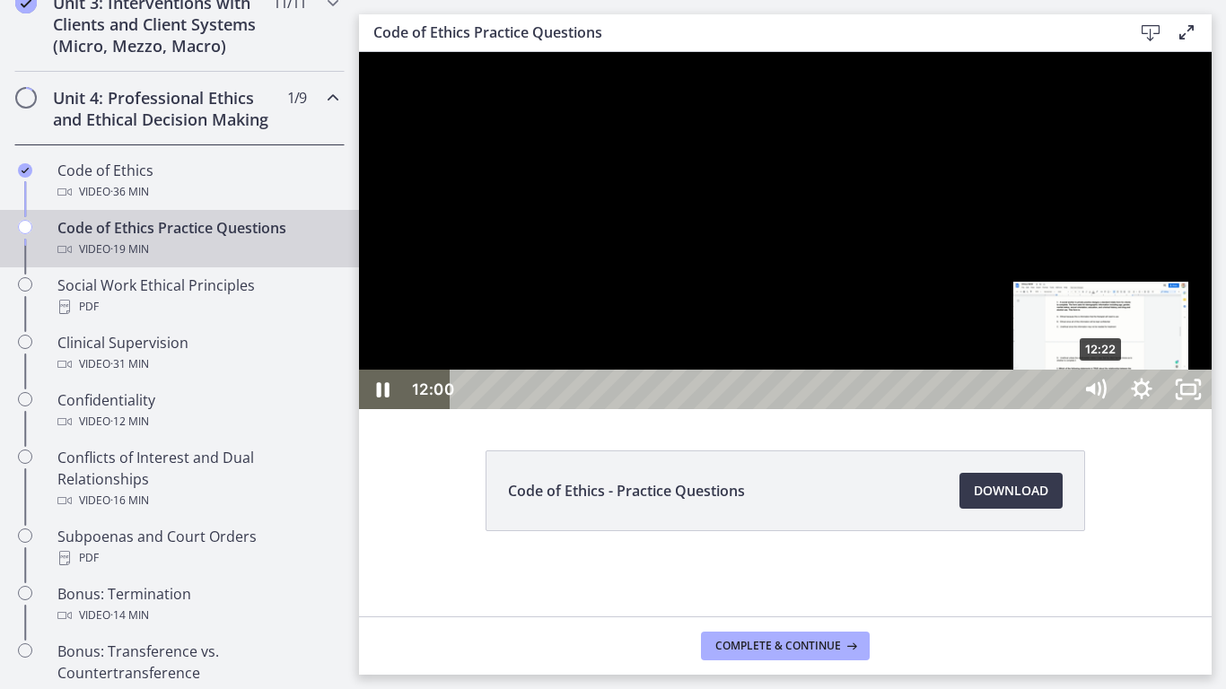
click at [1061, 409] on div "12:22" at bounding box center [764, 389] width 593 height 39
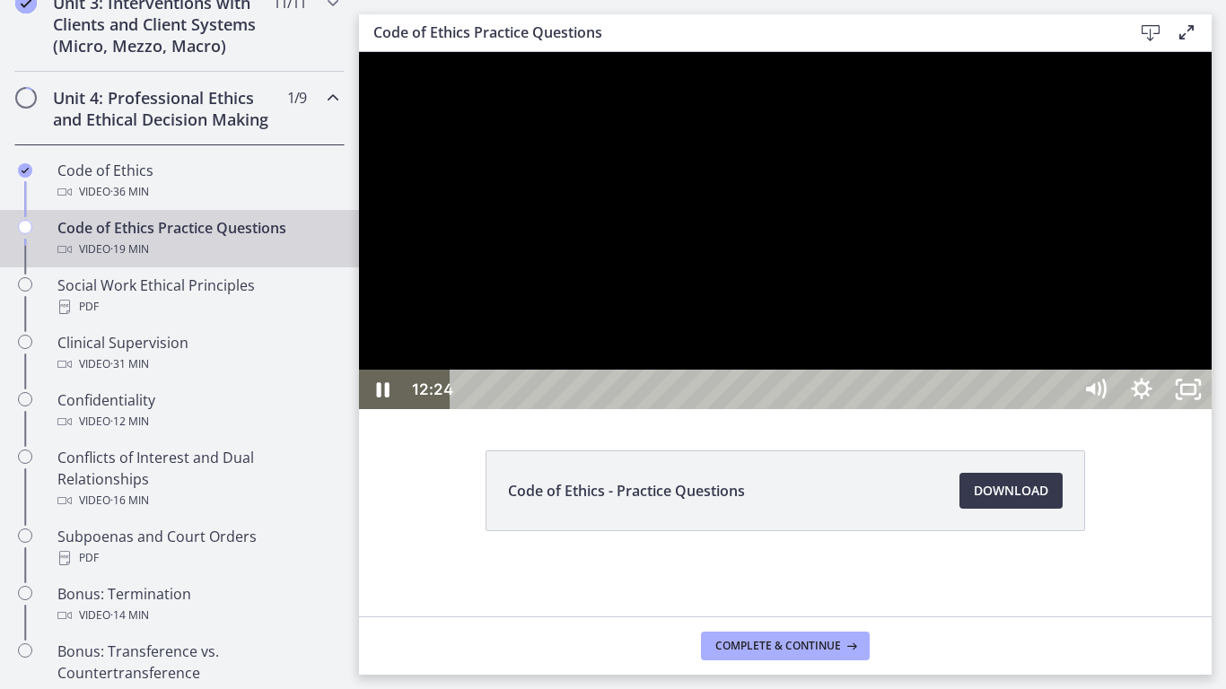
click at [1059, 409] on div at bounding box center [785, 230] width 852 height 357
click at [943, 409] on div at bounding box center [785, 230] width 852 height 357
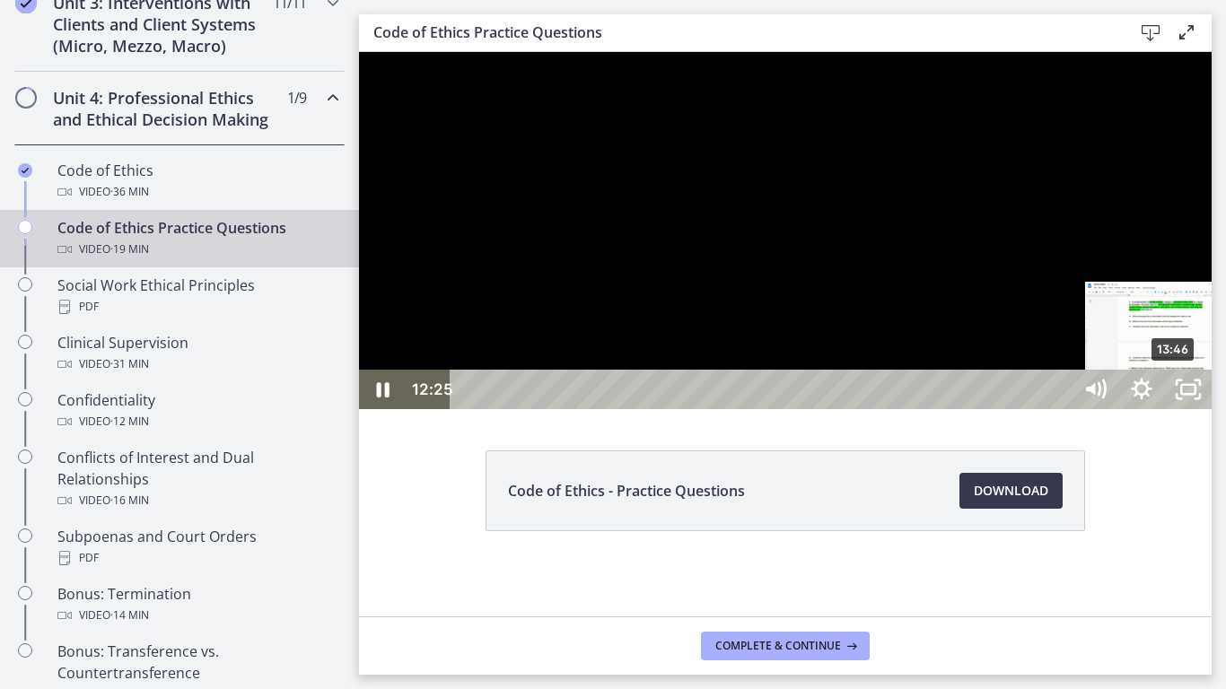
click at [1061, 409] on div "13:46" at bounding box center [764, 389] width 593 height 39
click at [1061, 409] on div "14:22" at bounding box center [764, 389] width 593 height 39
click at [1061, 409] on div "13:23" at bounding box center [764, 389] width 593 height 39
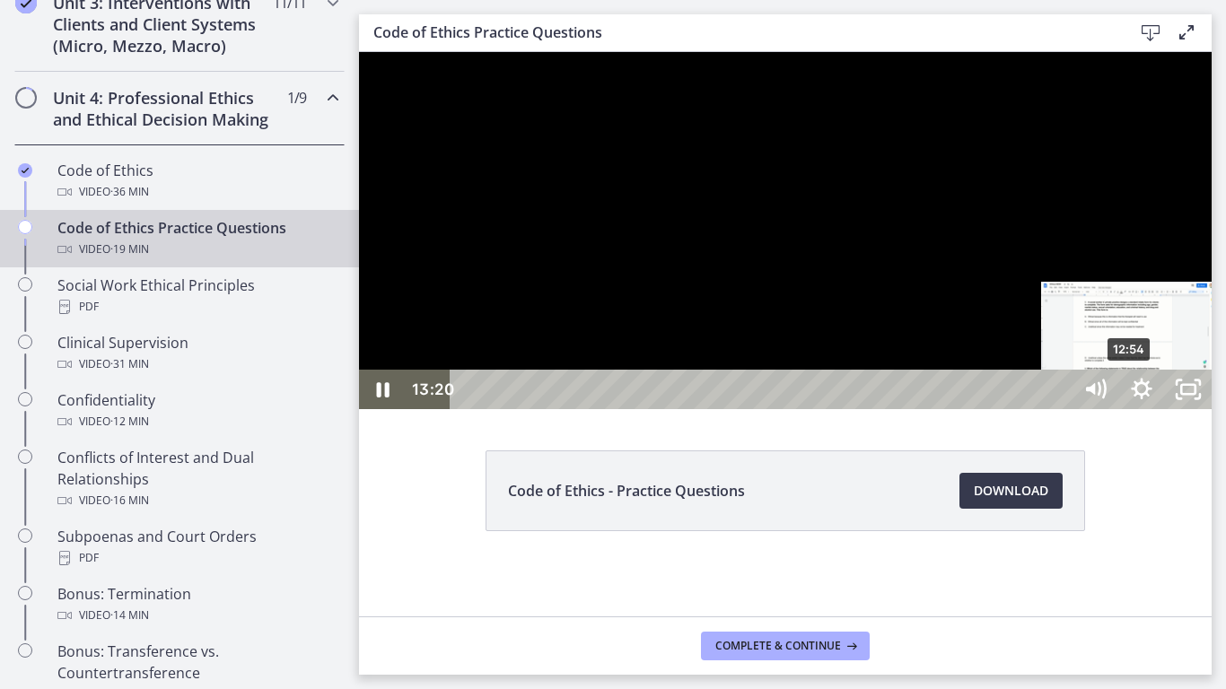
click at [1061, 409] on div "12:54" at bounding box center [764, 389] width 593 height 39
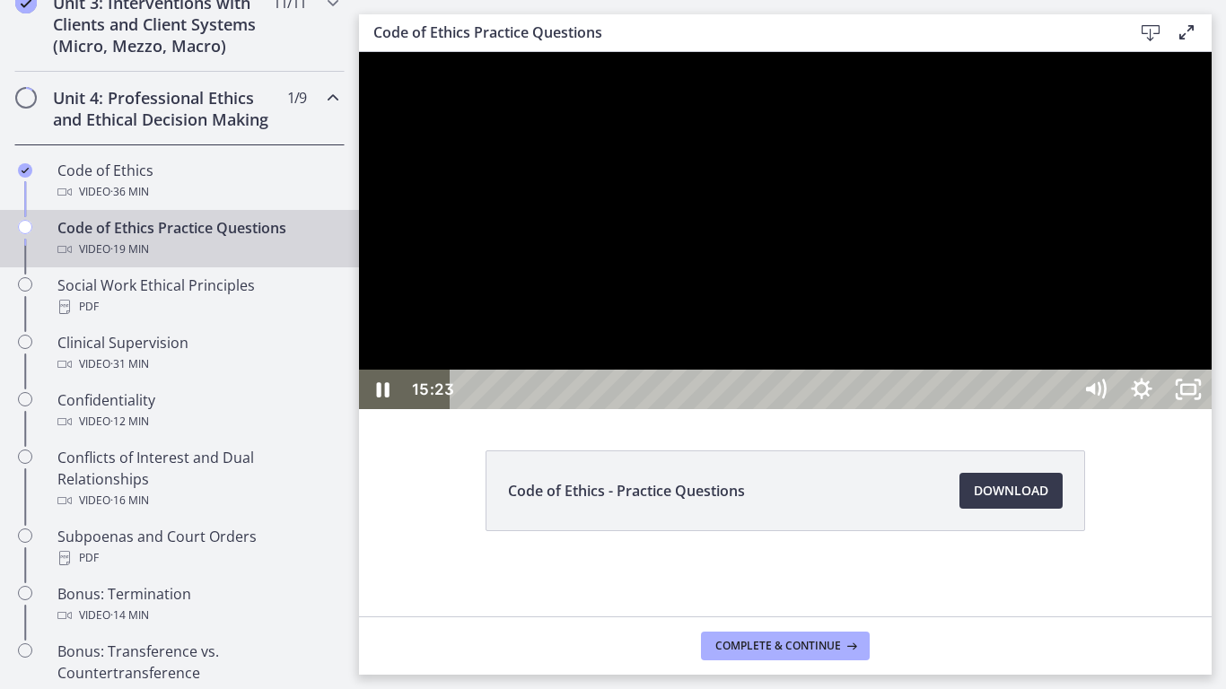
click at [1185, 409] on div at bounding box center [785, 230] width 852 height 357
click at [925, 409] on div at bounding box center [785, 230] width 852 height 357
click at [1061, 409] on div "17:14" at bounding box center [764, 389] width 593 height 39
click at [1061, 409] on div "17:50" at bounding box center [764, 389] width 593 height 39
click at [1061, 409] on div "18:14" at bounding box center [764, 389] width 593 height 39
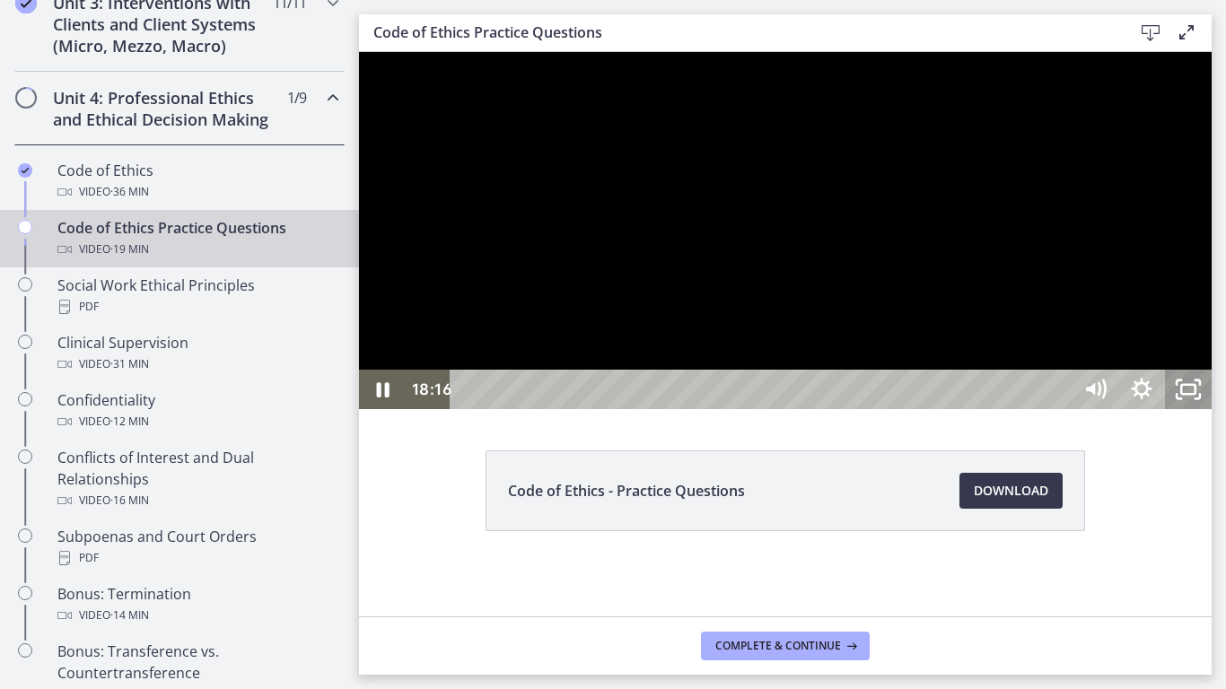
click at [1211, 409] on icon "Unfullscreen" at bounding box center [1188, 389] width 47 height 39
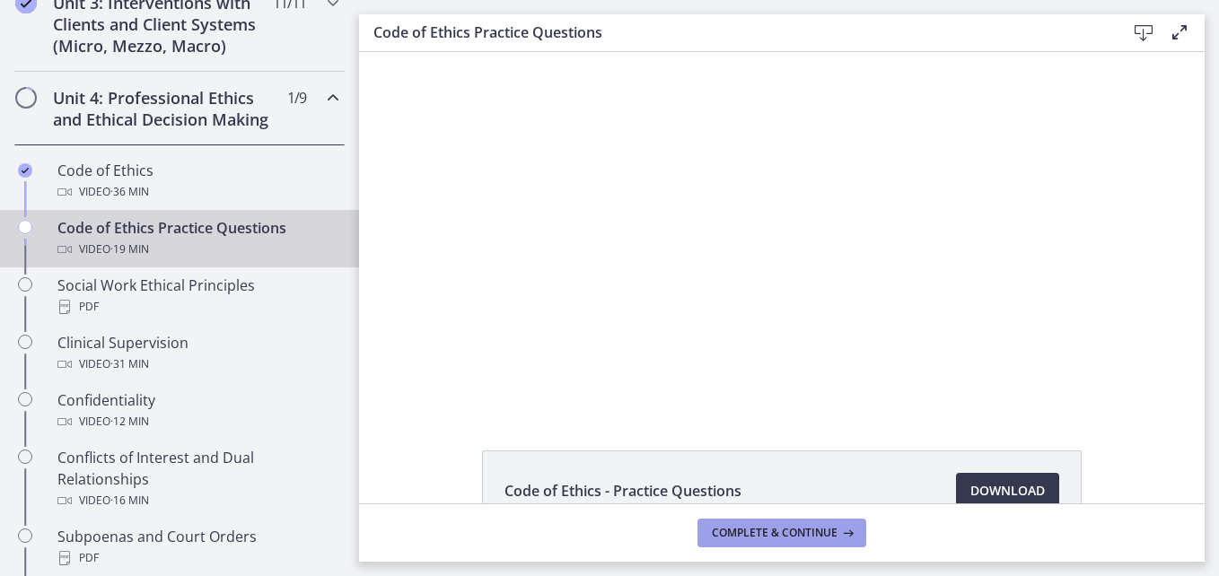
click at [805, 533] on span "Complete & continue" at bounding box center [775, 533] width 126 height 14
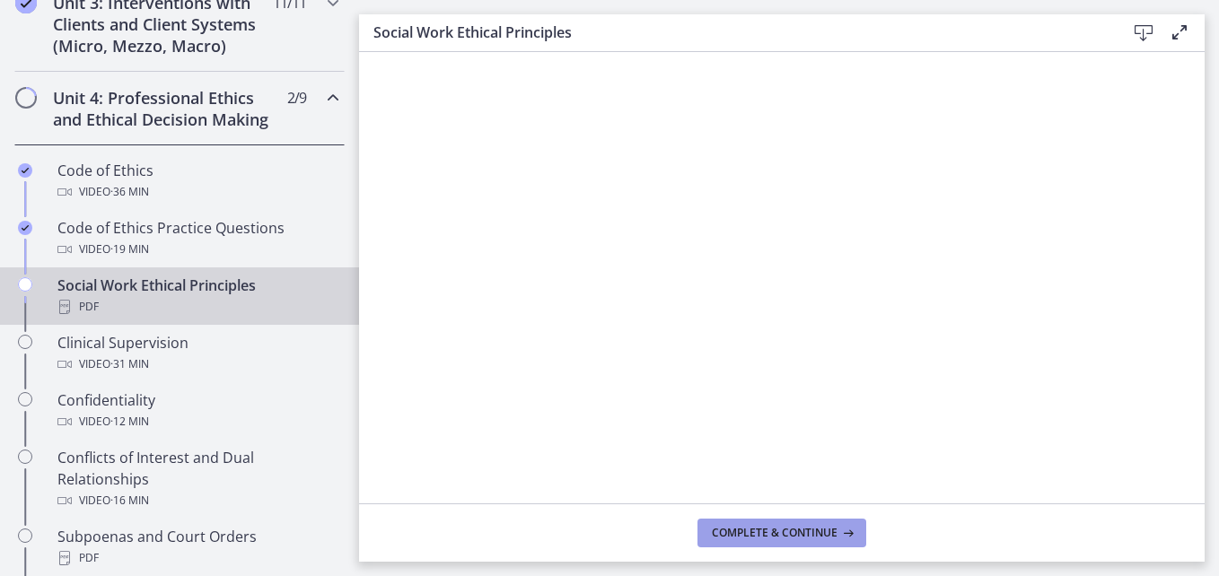
click at [723, 526] on span "Complete & continue" at bounding box center [775, 533] width 126 height 14
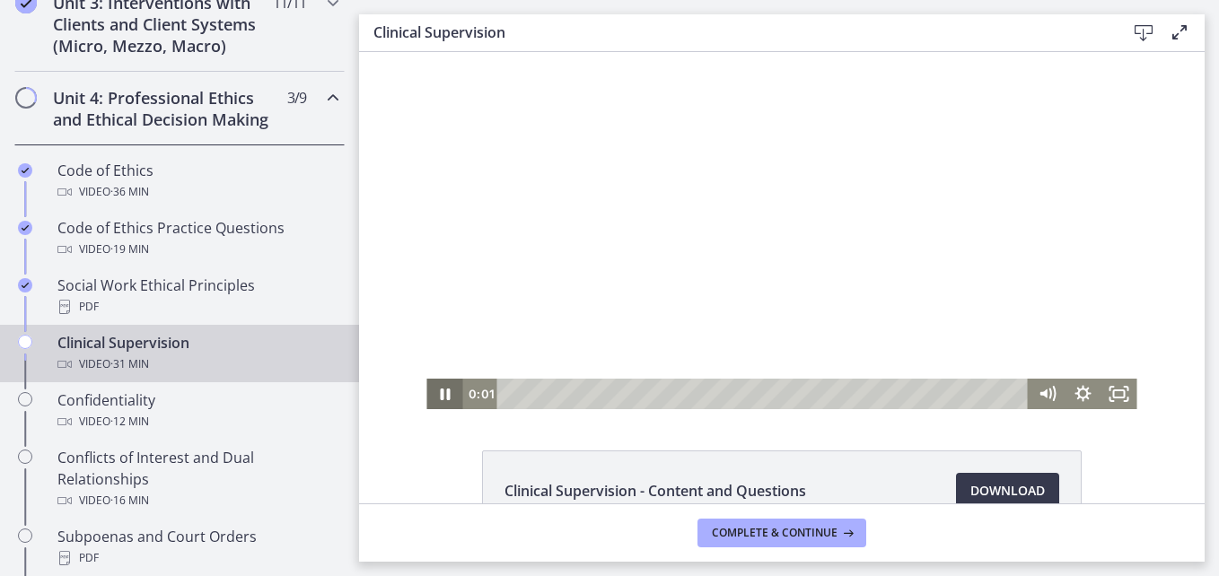
click at [440, 392] on icon "Pause" at bounding box center [445, 395] width 10 height 12
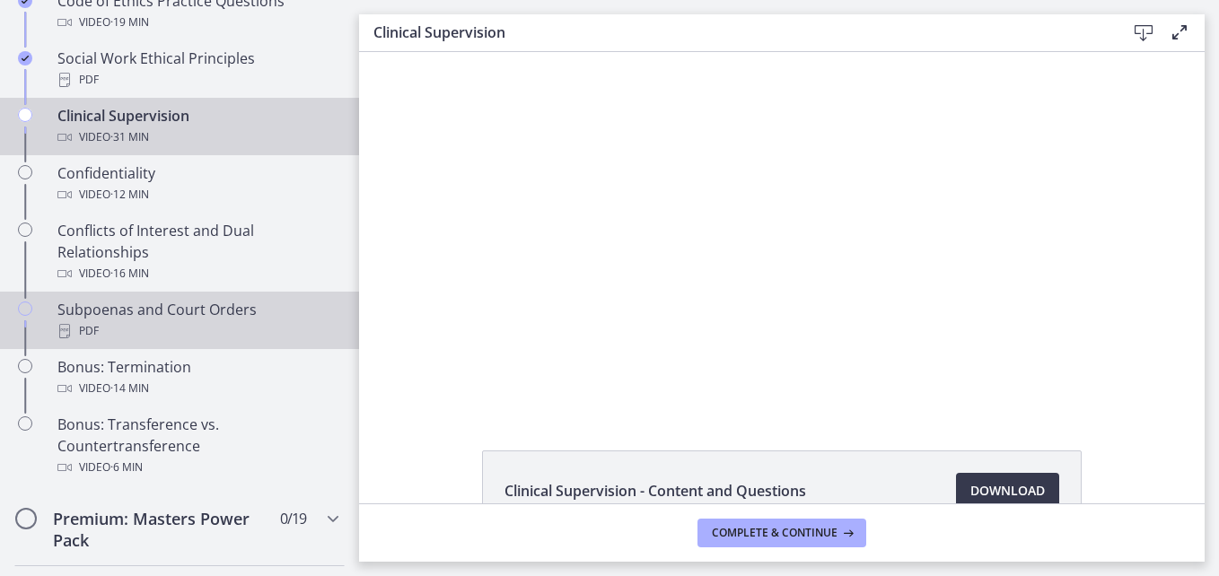
scroll to position [993, 0]
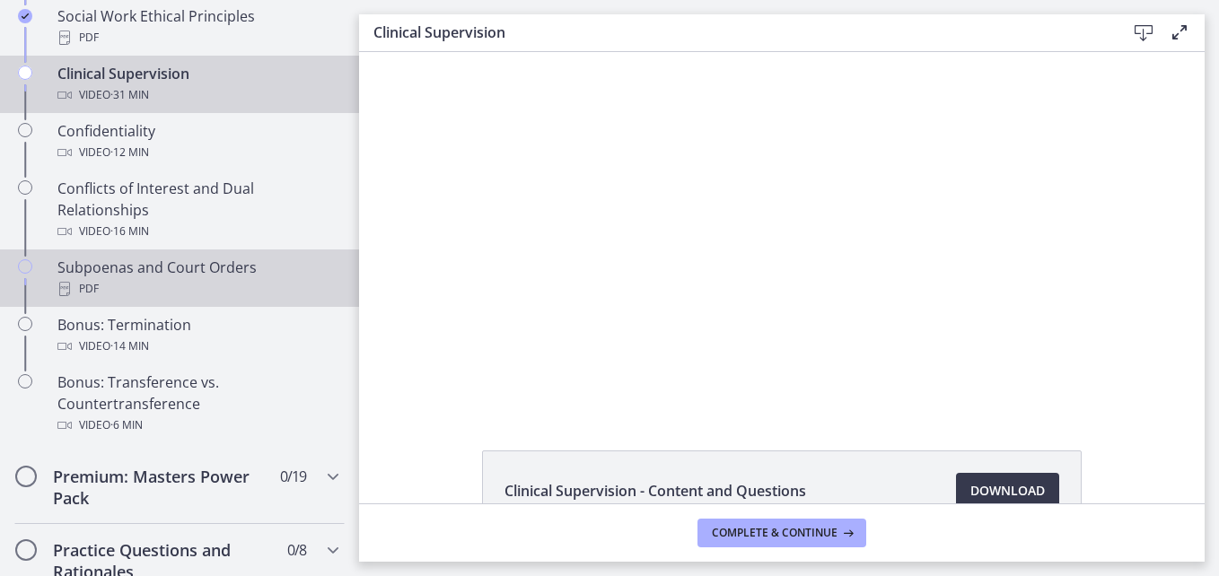
click at [185, 300] on div "PDF" at bounding box center [197, 289] width 280 height 22
